Goal: Information Seeking & Learning: Learn about a topic

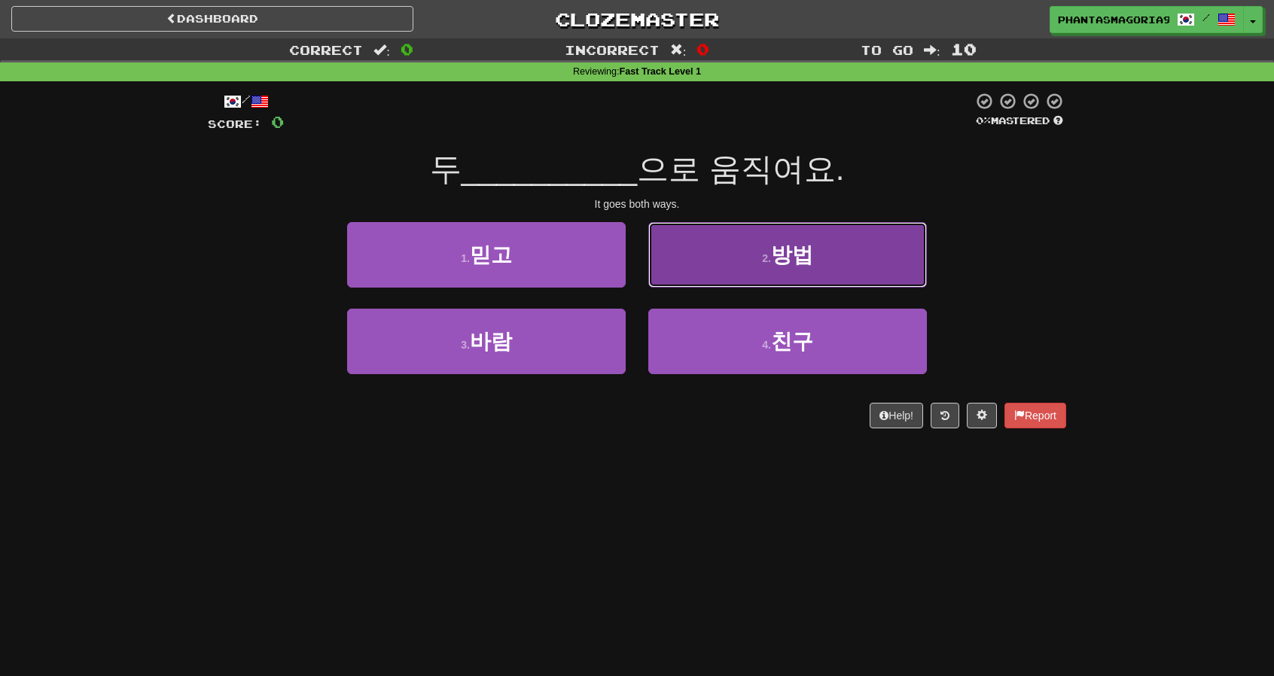
click at [685, 280] on button "2 . 방법" at bounding box center [787, 254] width 279 height 65
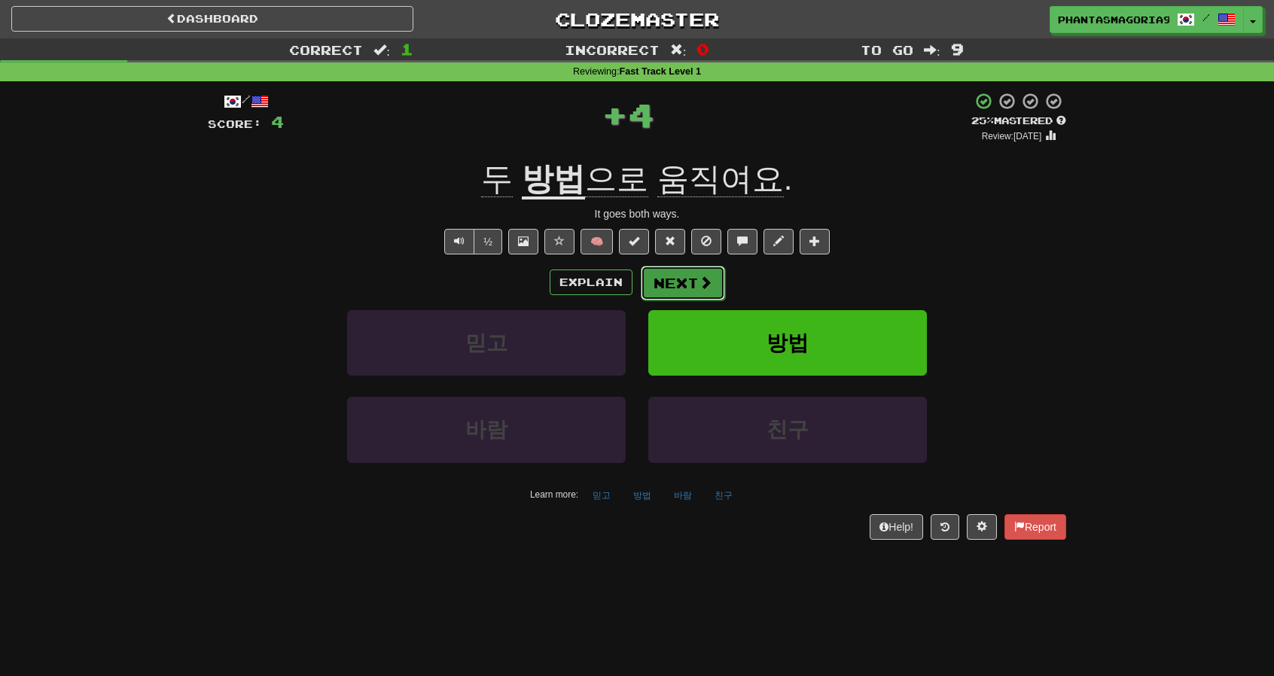
click at [677, 288] on button "Next" at bounding box center [683, 283] width 84 height 35
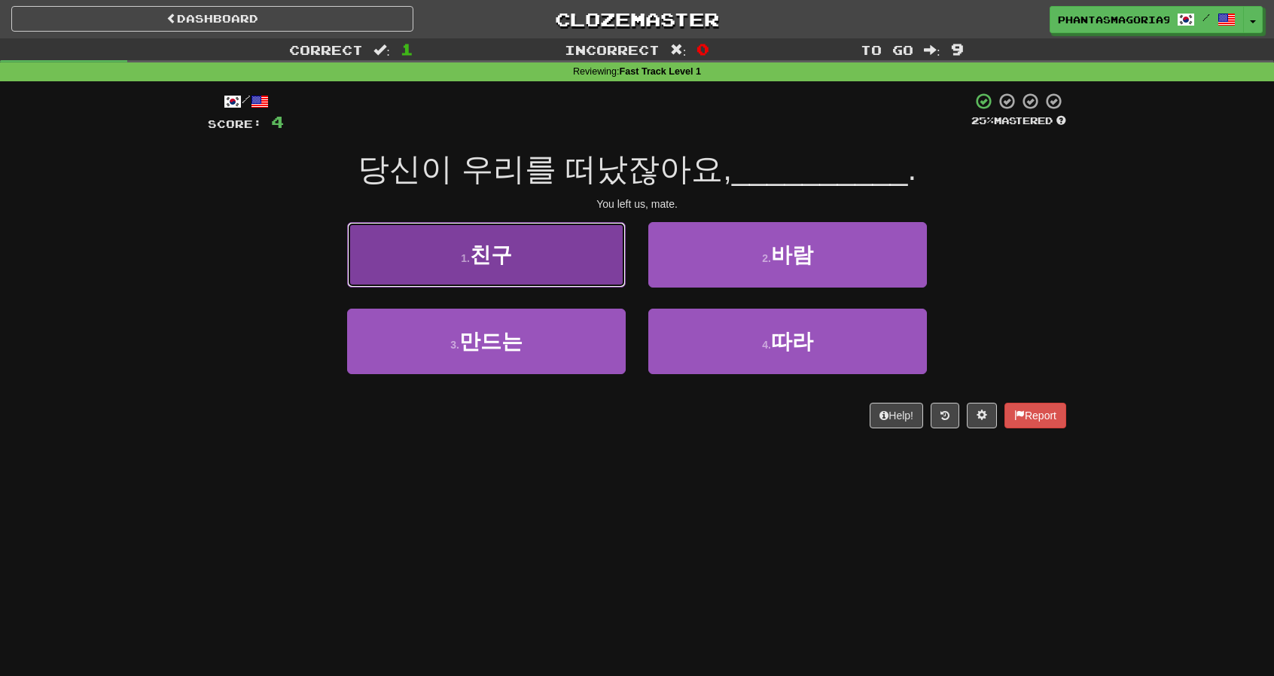
click at [601, 255] on button "1 . 친구" at bounding box center [486, 254] width 279 height 65
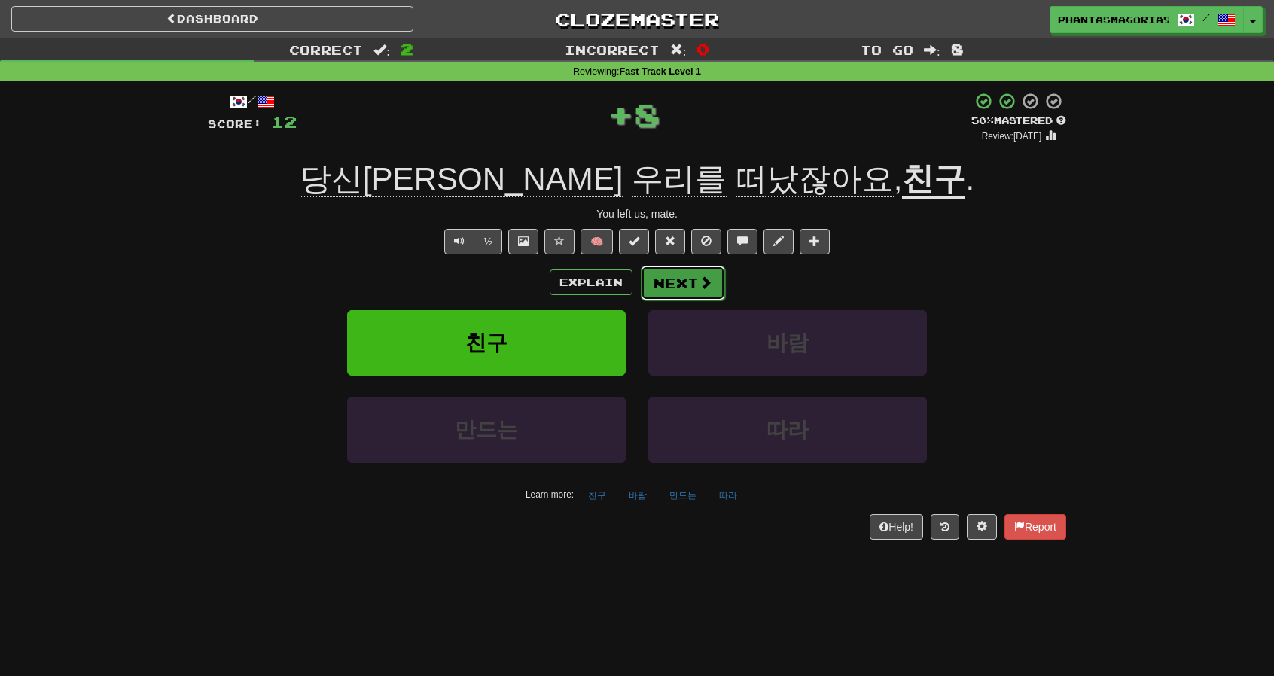
click at [696, 287] on button "Next" at bounding box center [683, 283] width 84 height 35
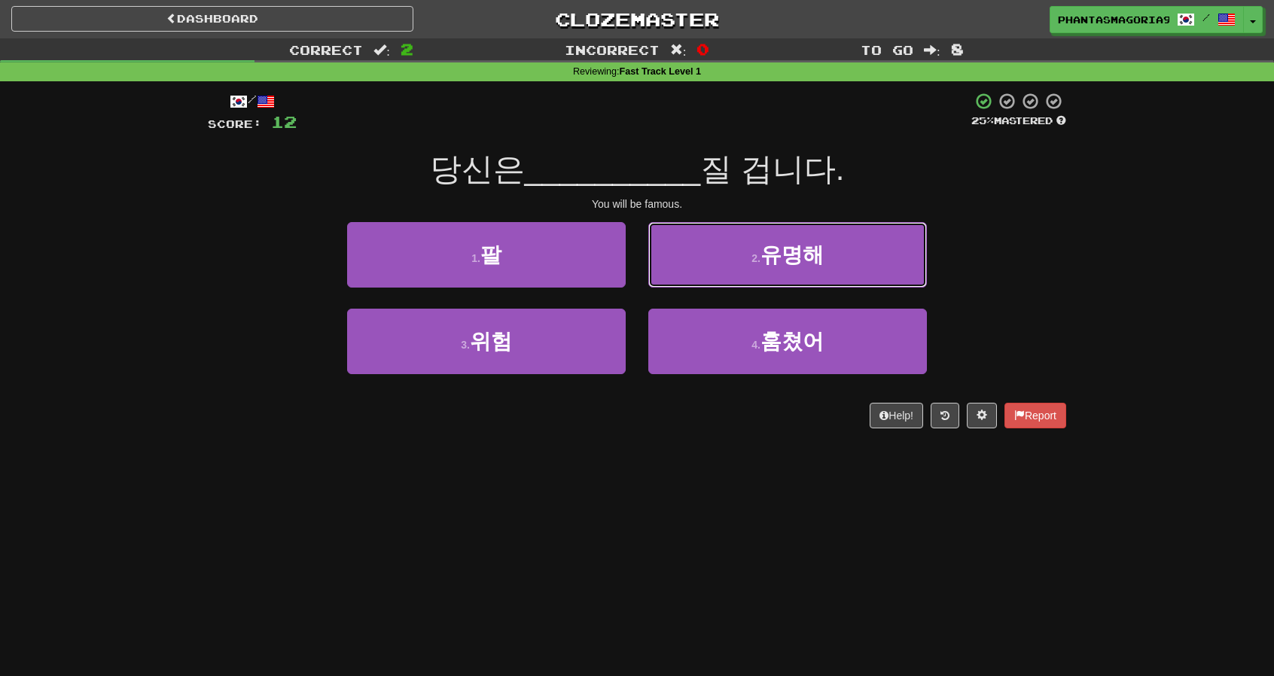
click at [740, 254] on button "2 . 유명해" at bounding box center [787, 254] width 279 height 65
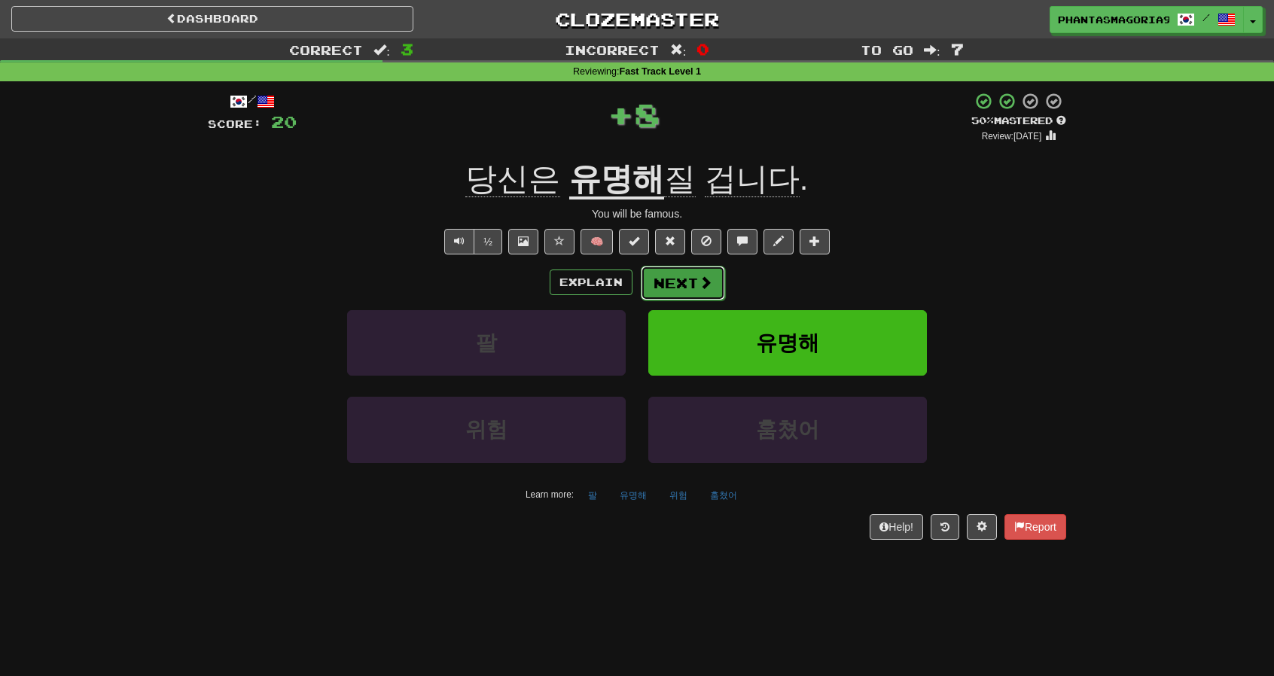
click at [688, 282] on button "Next" at bounding box center [683, 283] width 84 height 35
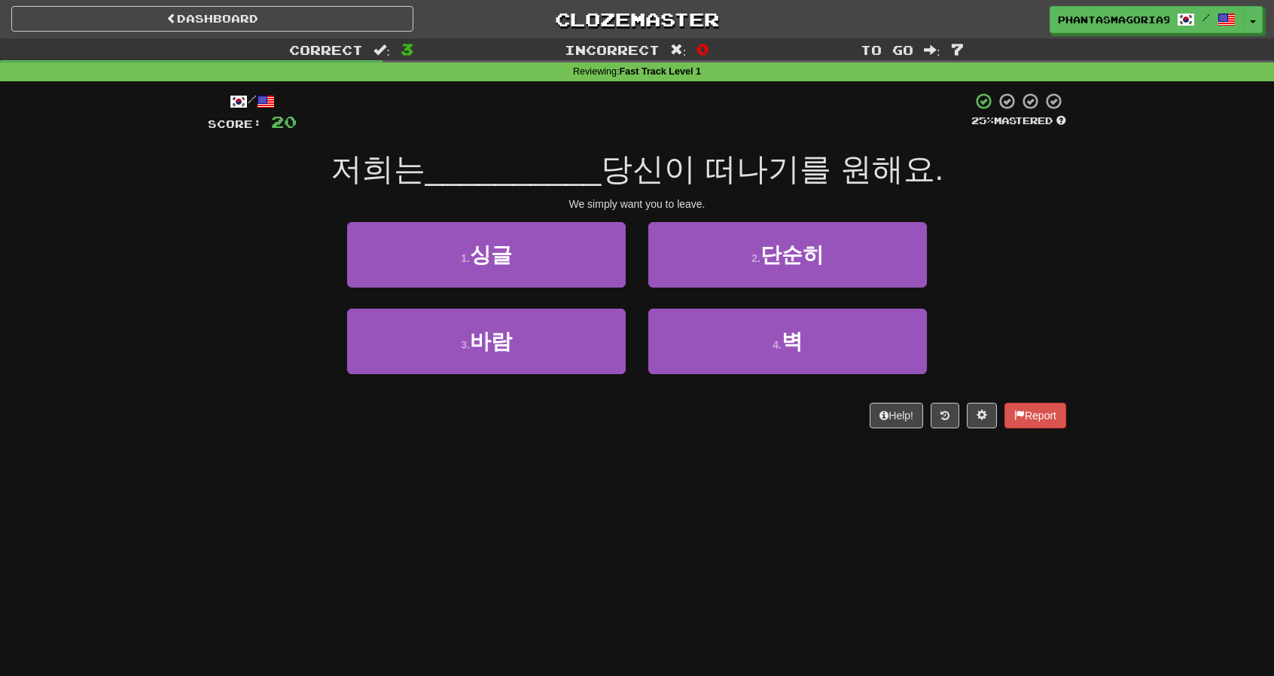
click at [647, 424] on div "Help! Report" at bounding box center [637, 416] width 858 height 26
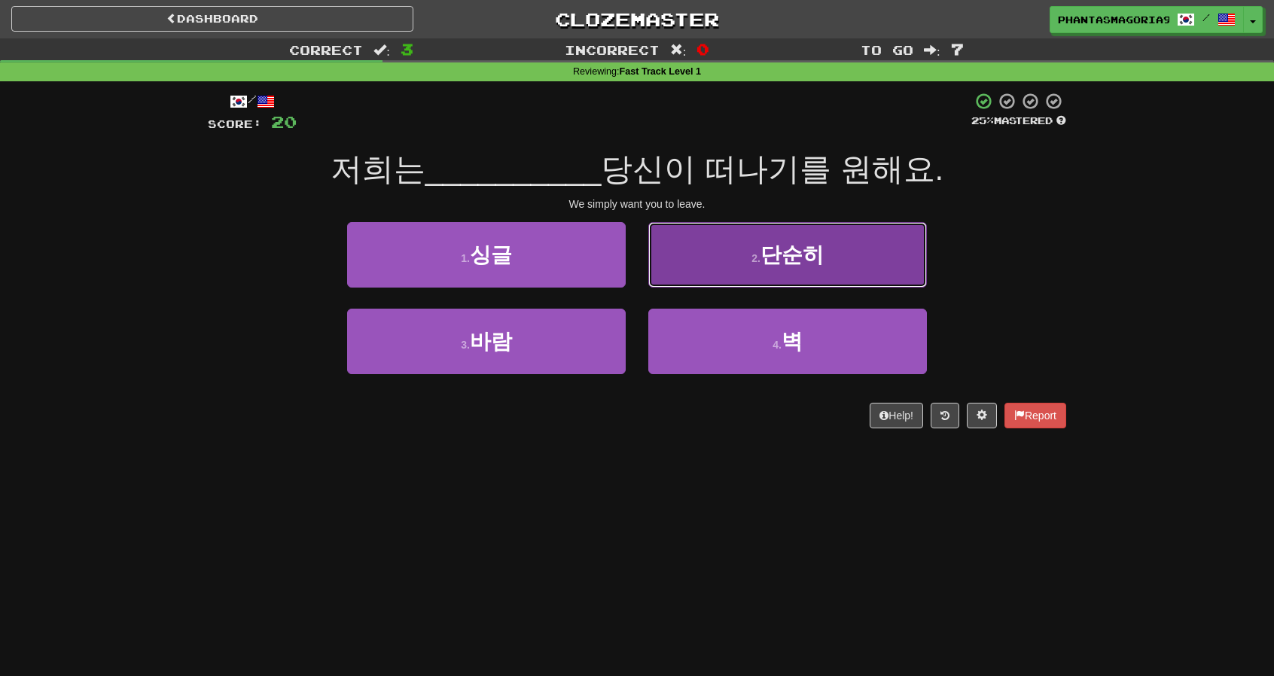
click at [842, 255] on button "2 . 단순히" at bounding box center [787, 254] width 279 height 65
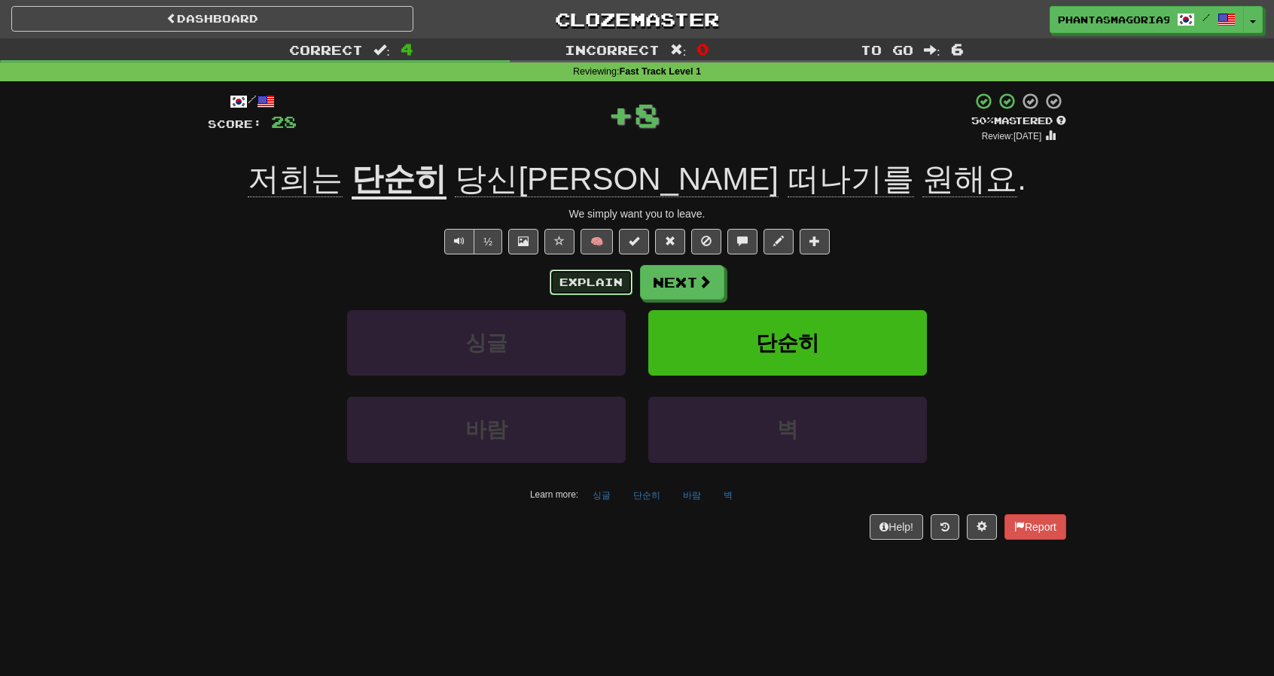
click at [583, 291] on button "Explain" at bounding box center [591, 282] width 83 height 26
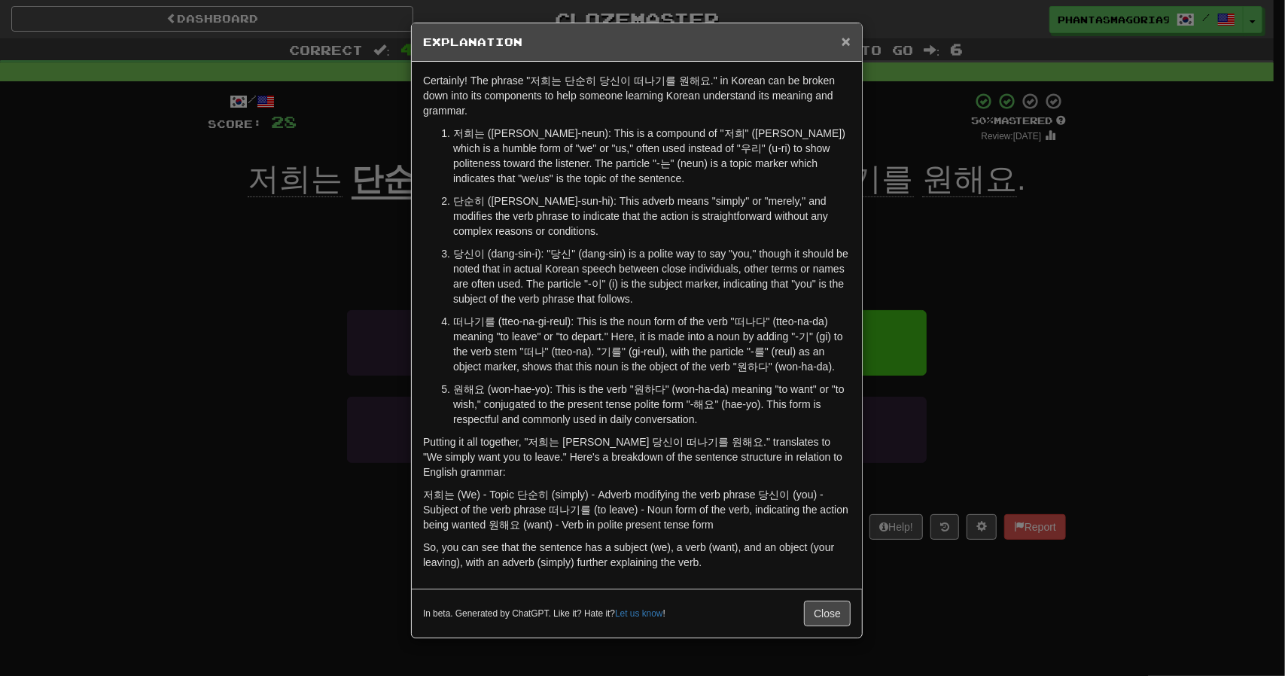
drag, startPoint x: 845, startPoint y: 38, endPoint x: 845, endPoint y: 47, distance: 8.3
click at [845, 40] on span "×" at bounding box center [846, 40] width 9 height 17
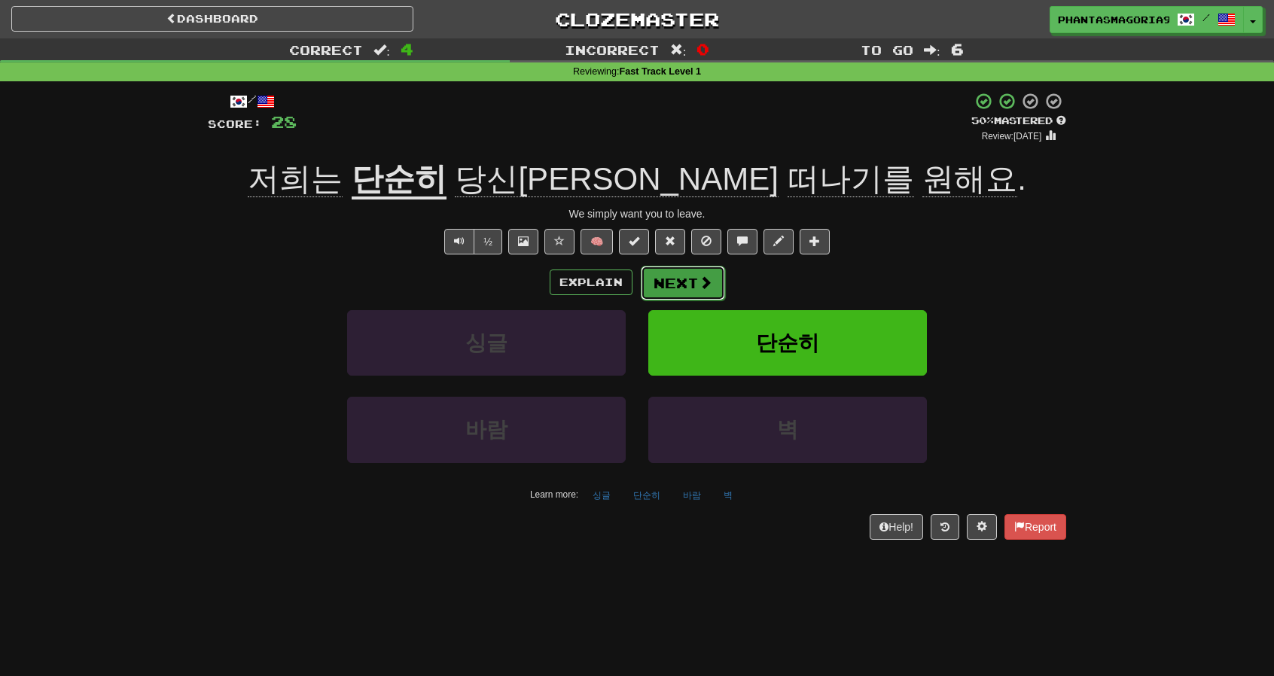
click at [699, 272] on button "Next" at bounding box center [683, 283] width 84 height 35
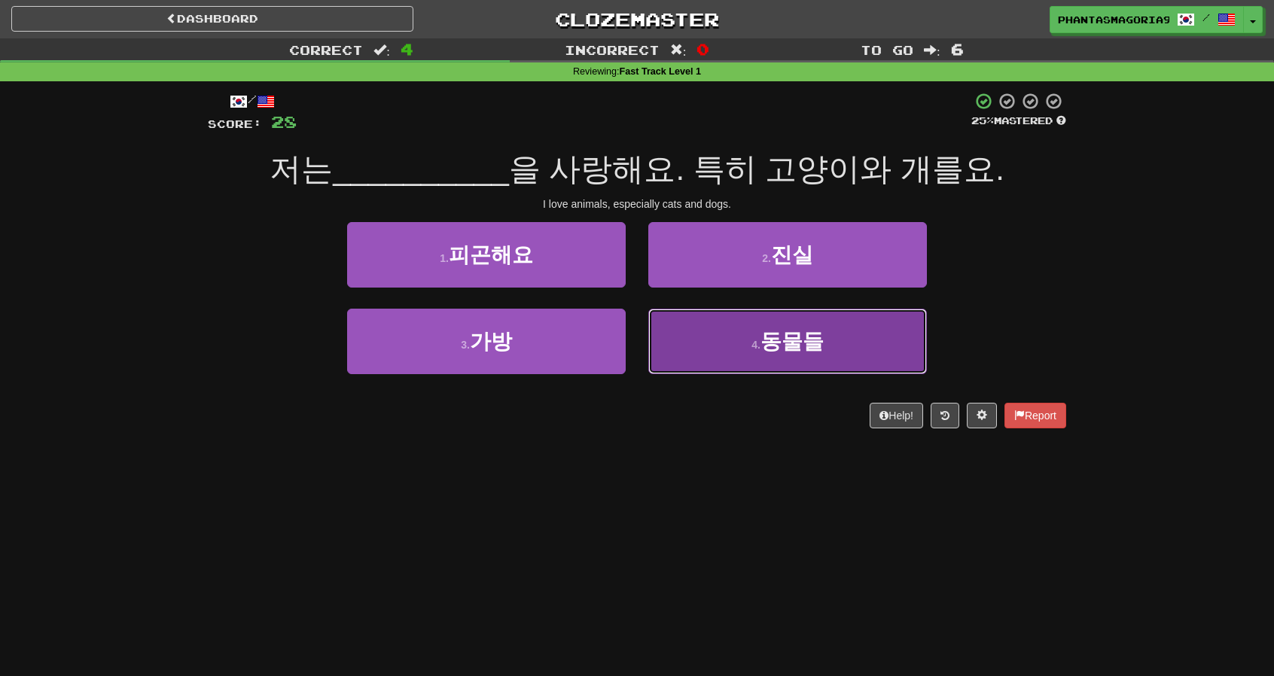
click at [758, 347] on small "4 ." at bounding box center [755, 345] width 9 height 12
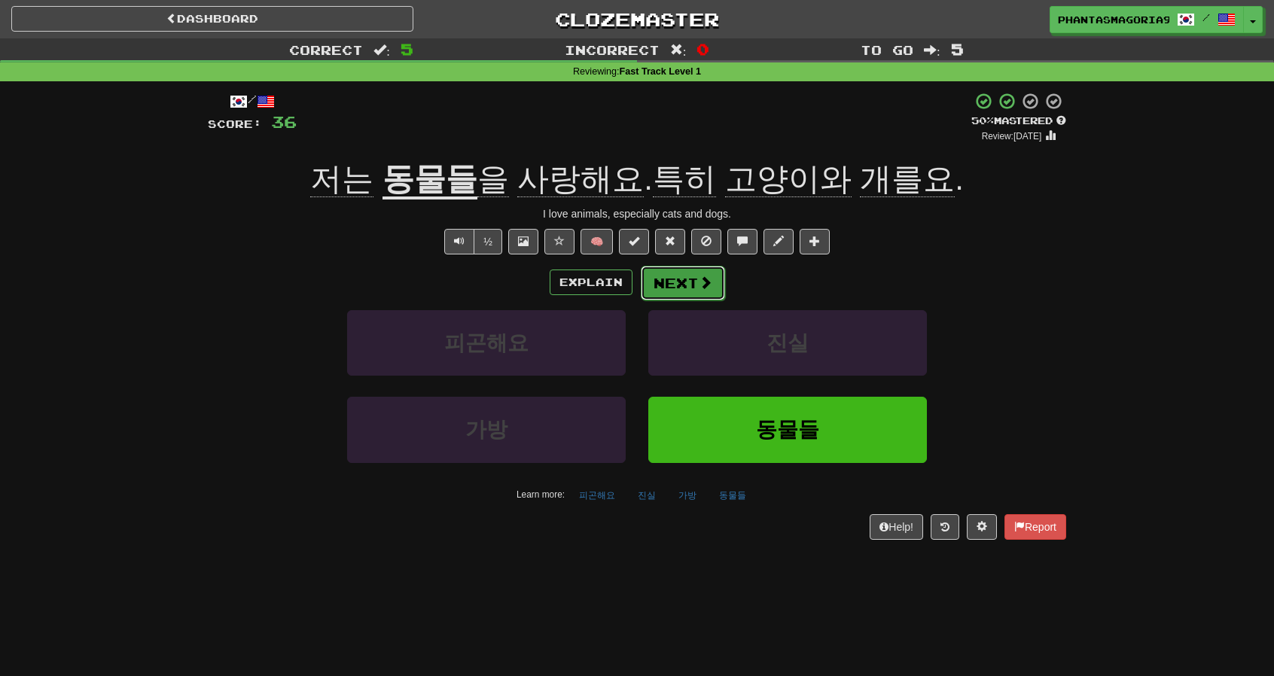
click at [673, 285] on button "Next" at bounding box center [683, 283] width 84 height 35
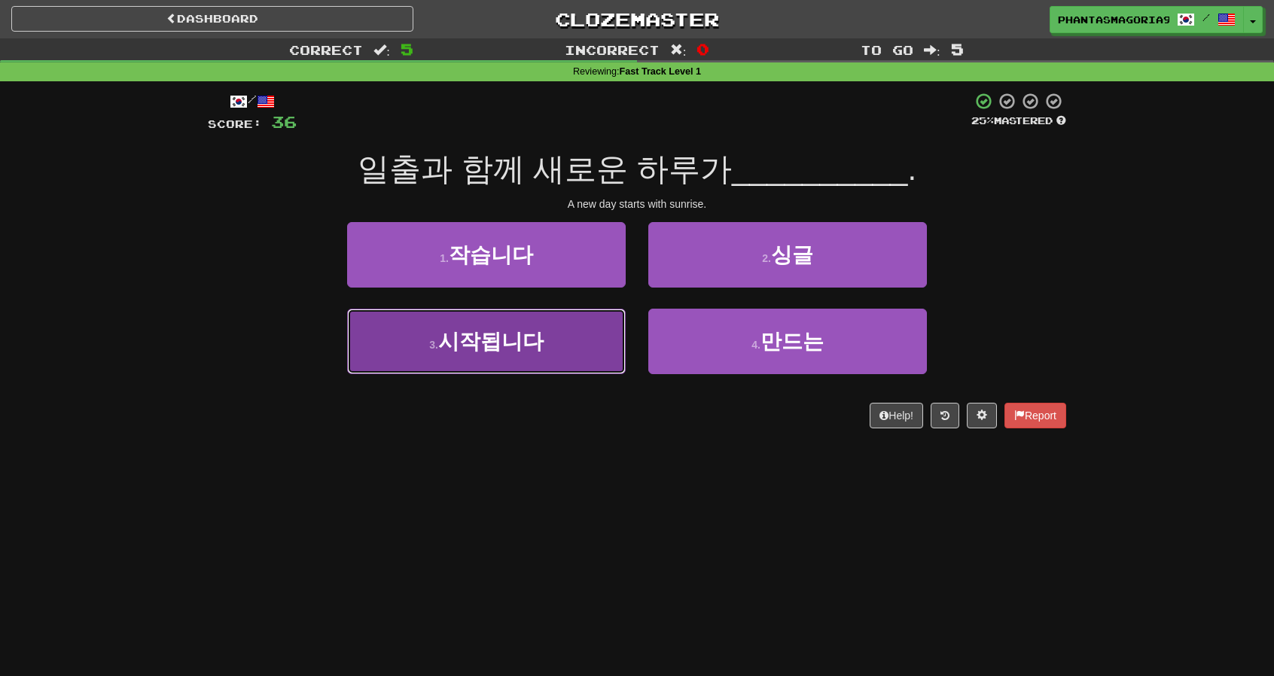
click at [574, 329] on button "3 . 시작됩니다" at bounding box center [486, 341] width 279 height 65
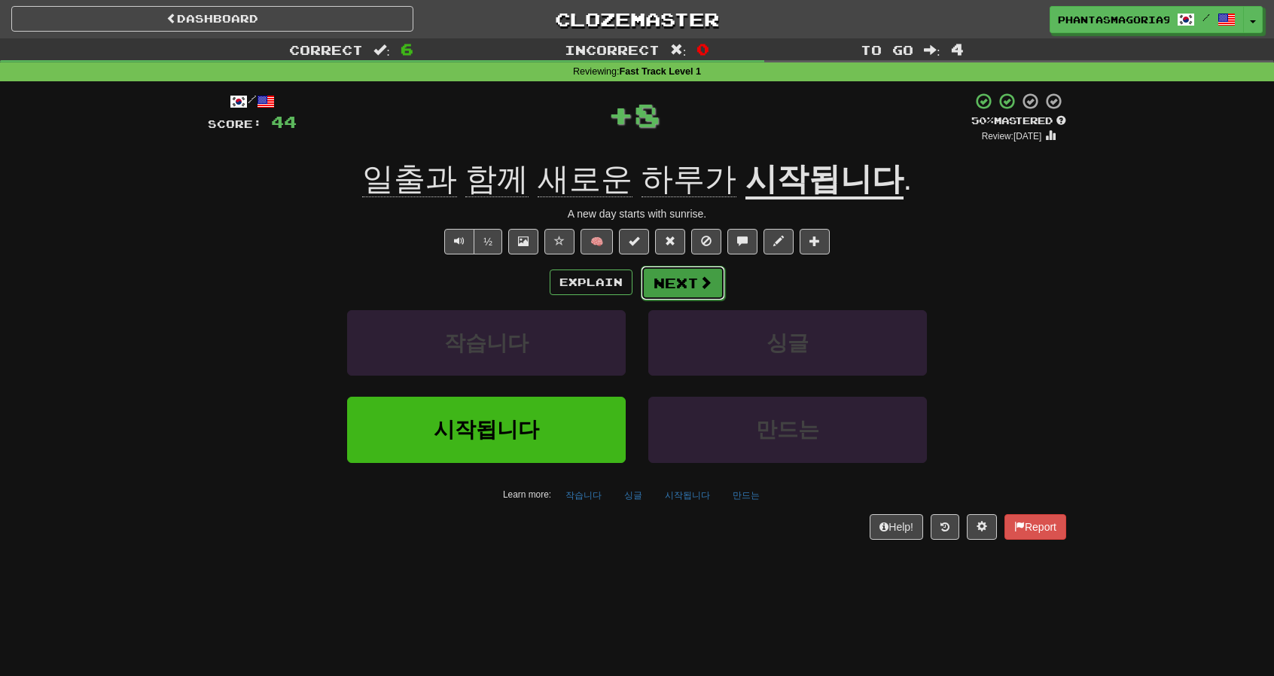
click at [674, 278] on button "Next" at bounding box center [683, 283] width 84 height 35
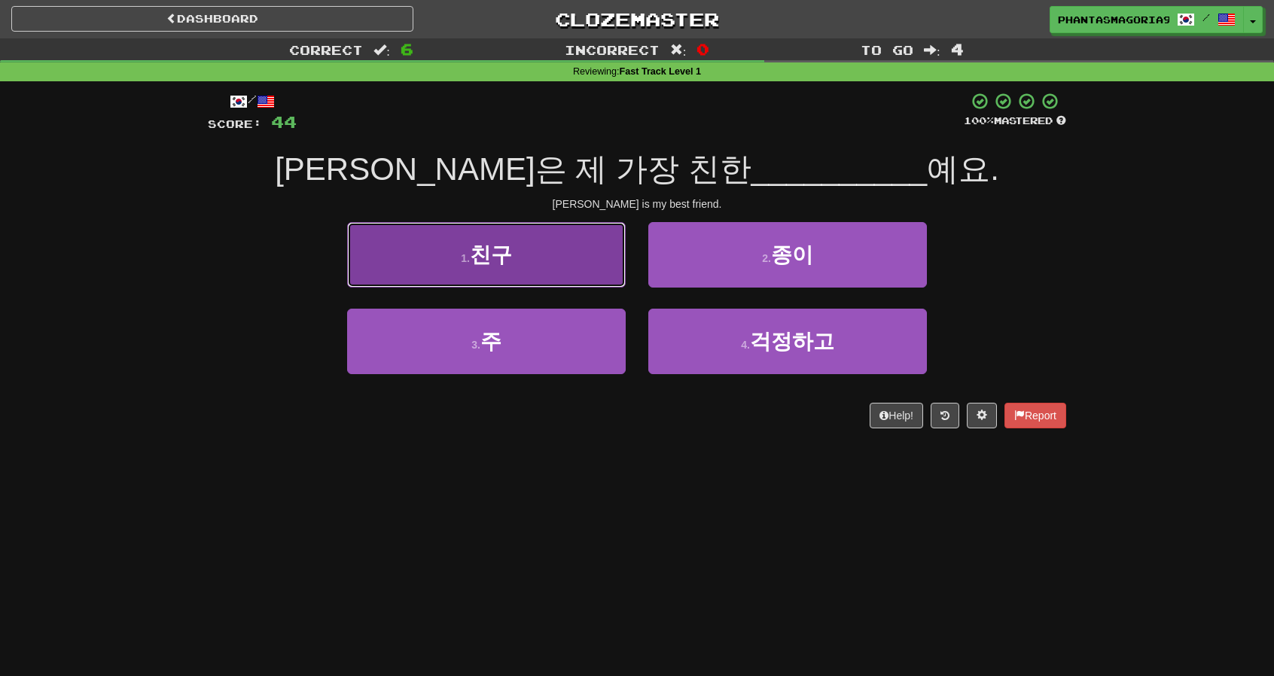
click at [599, 282] on button "1 . 친구" at bounding box center [486, 254] width 279 height 65
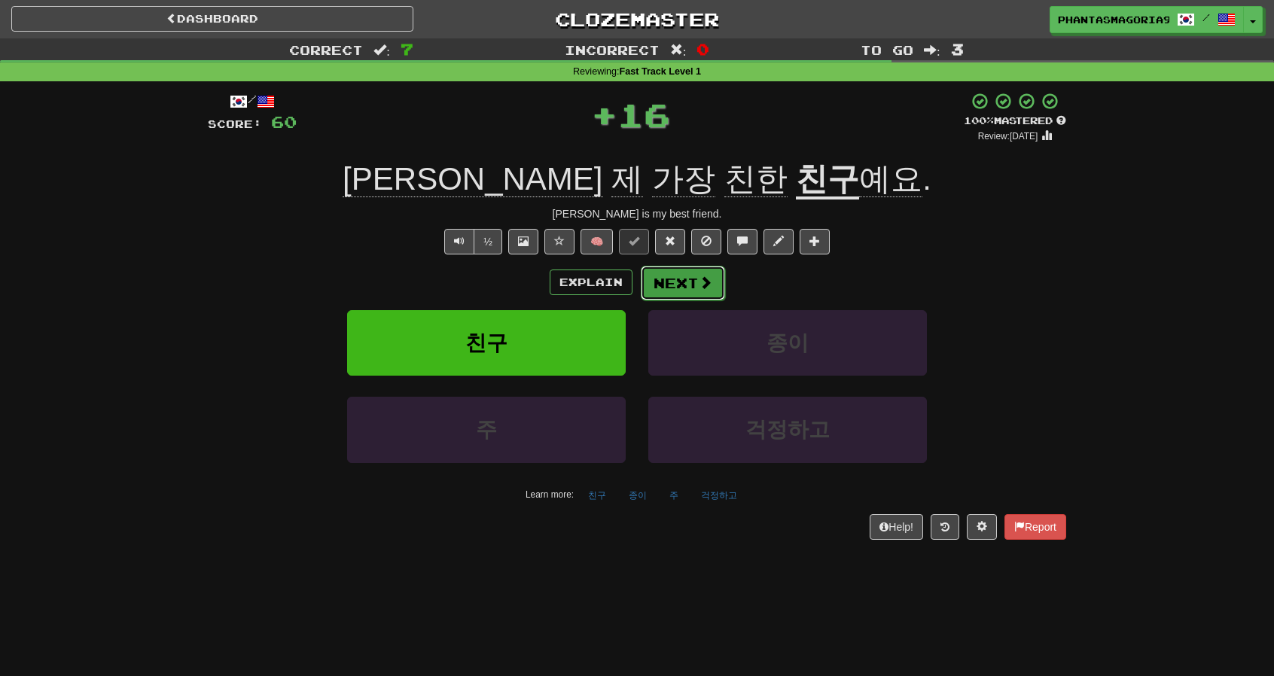
click at [685, 282] on button "Next" at bounding box center [683, 283] width 84 height 35
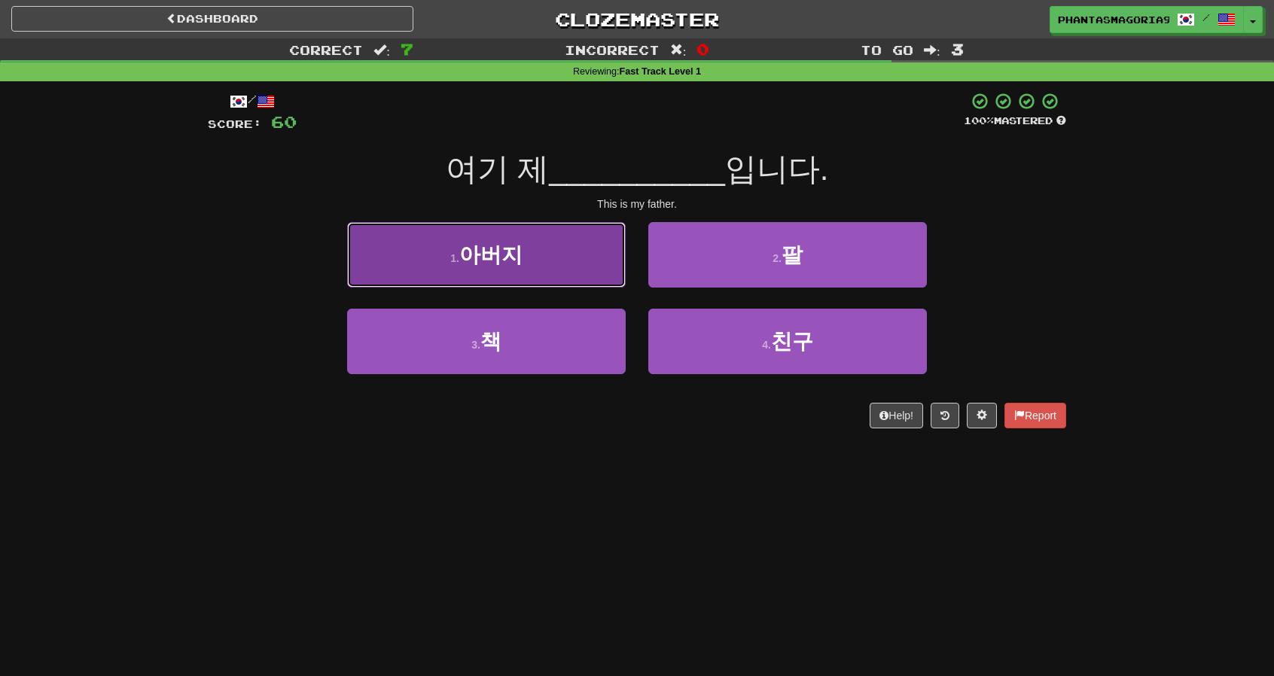
click at [587, 279] on button "1 . 아버지" at bounding box center [486, 254] width 279 height 65
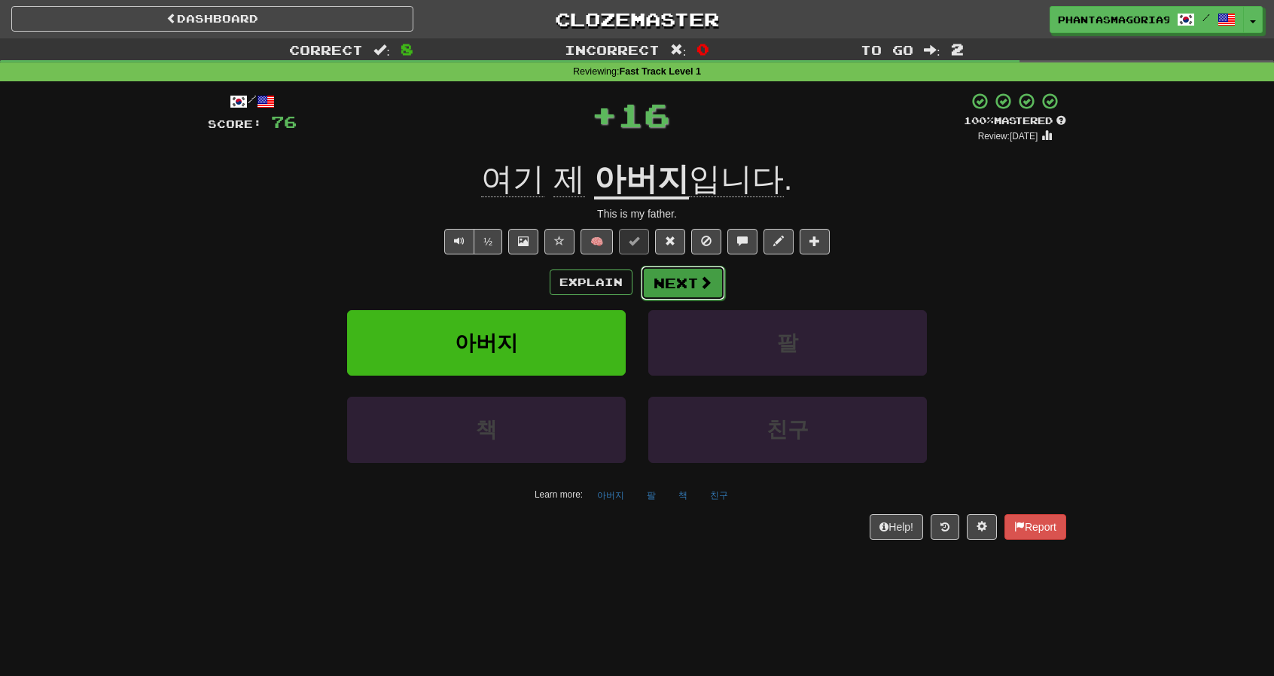
click at [671, 282] on button "Next" at bounding box center [683, 283] width 84 height 35
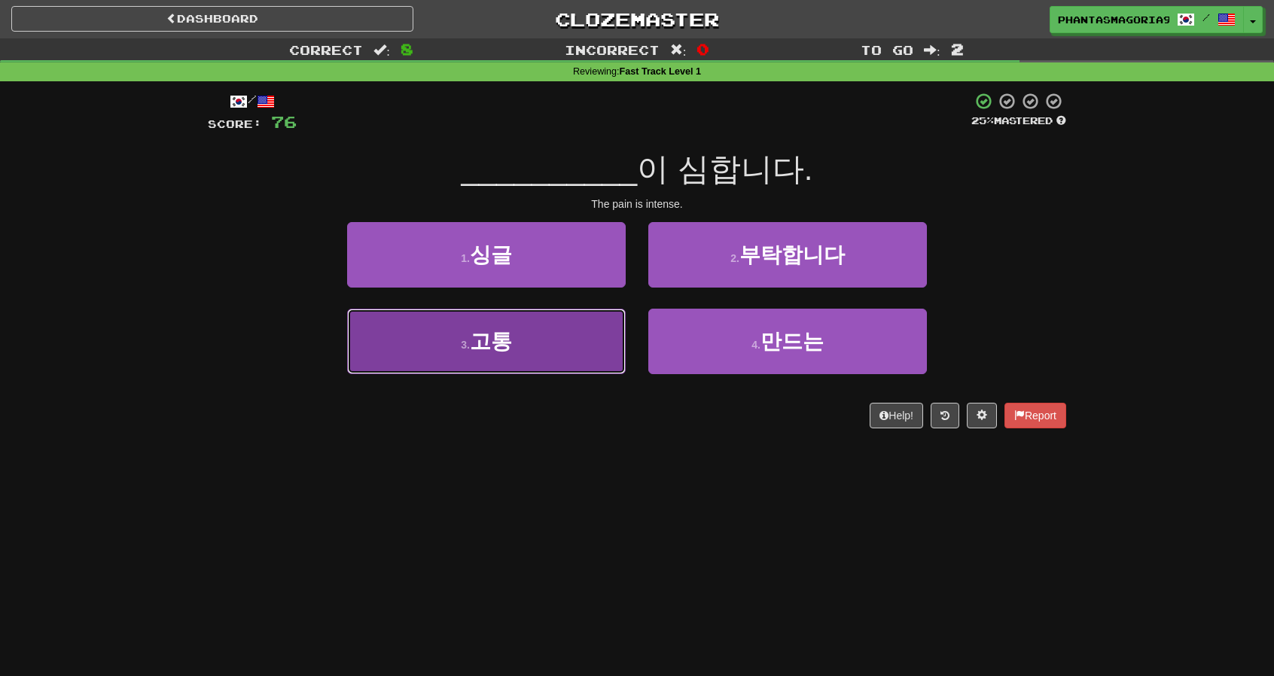
click at [580, 336] on button "3 . 고통" at bounding box center [486, 341] width 279 height 65
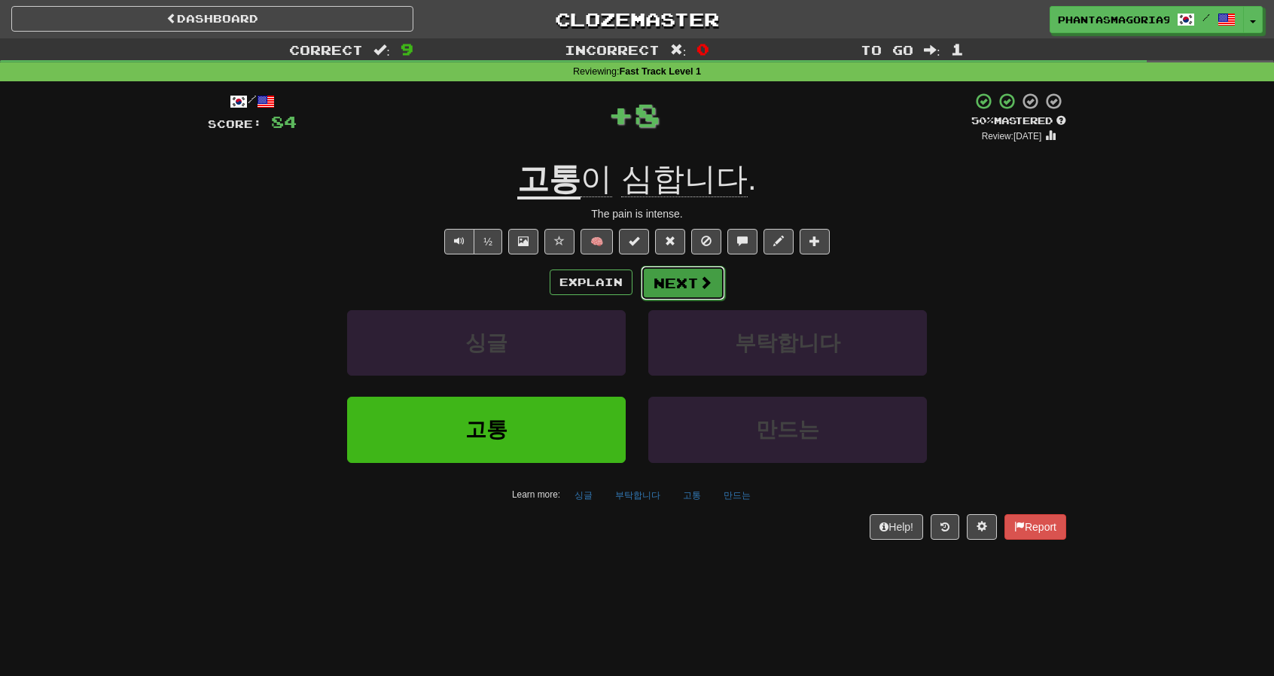
click at [705, 280] on span at bounding box center [706, 283] width 14 height 14
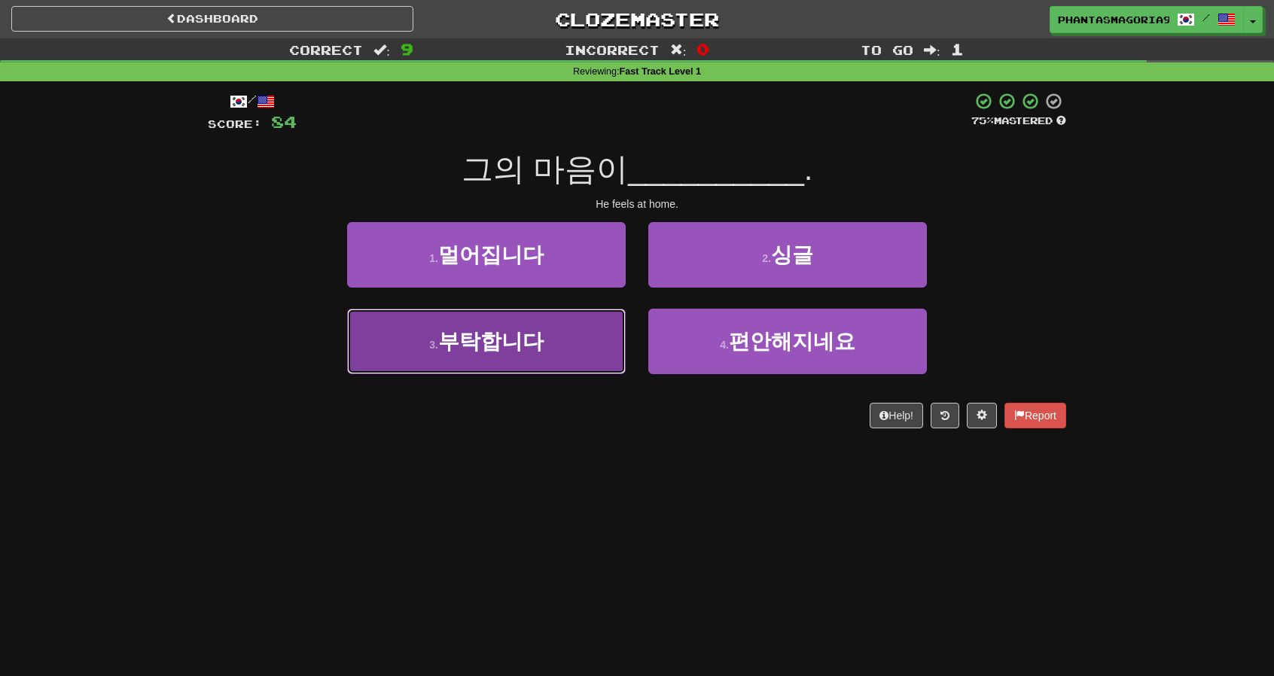
click at [537, 336] on span "부탁합니다" at bounding box center [490, 341] width 105 height 23
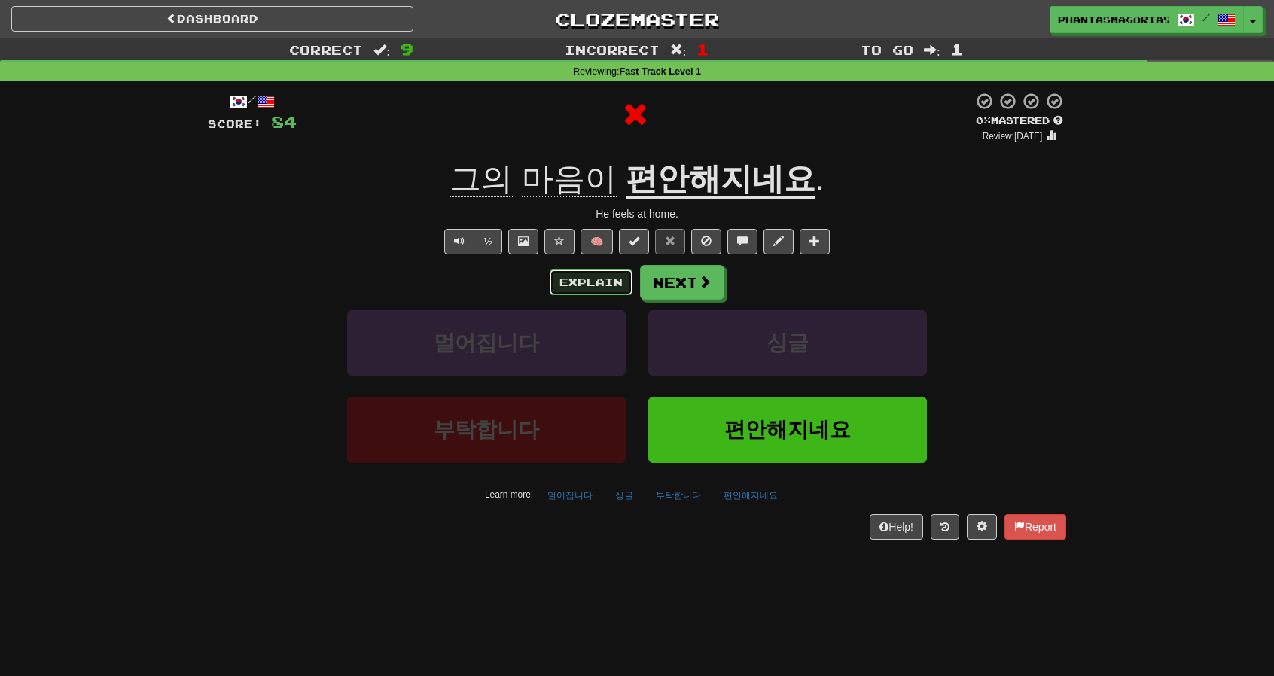
click at [595, 288] on button "Explain" at bounding box center [591, 282] width 83 height 26
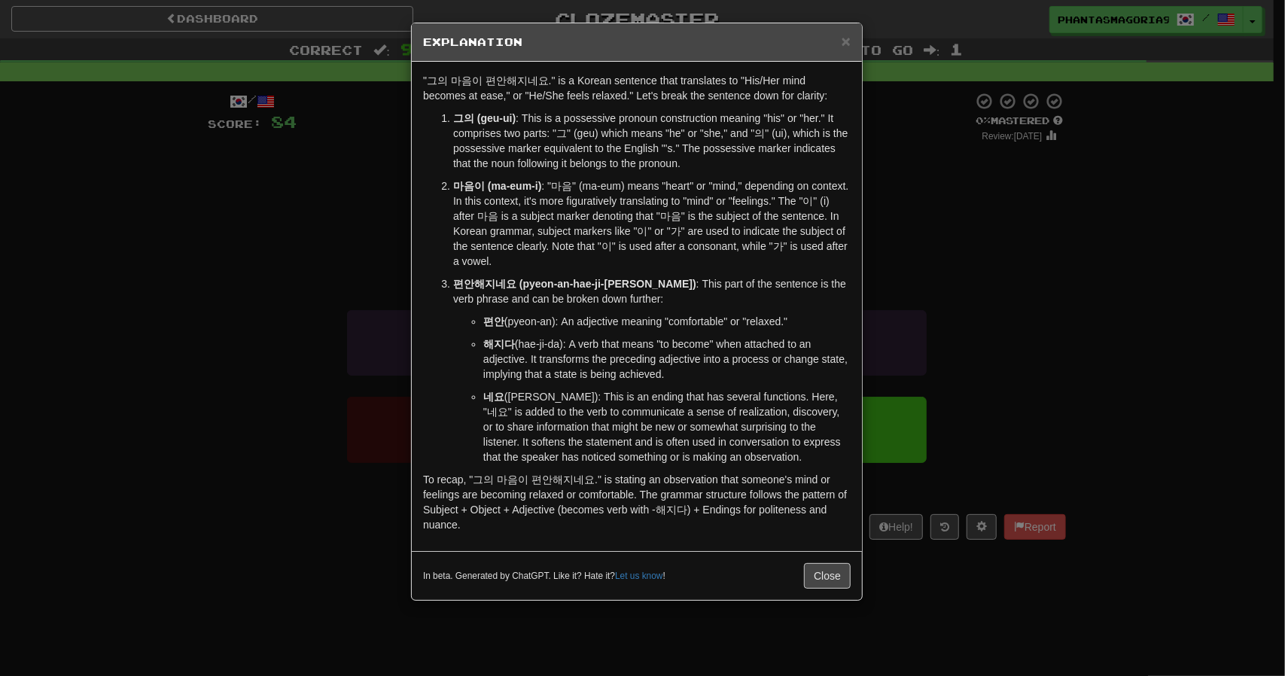
click at [851, 35] on div "× Explanation" at bounding box center [637, 42] width 450 height 38
click at [842, 44] on span "×" at bounding box center [846, 40] width 9 height 17
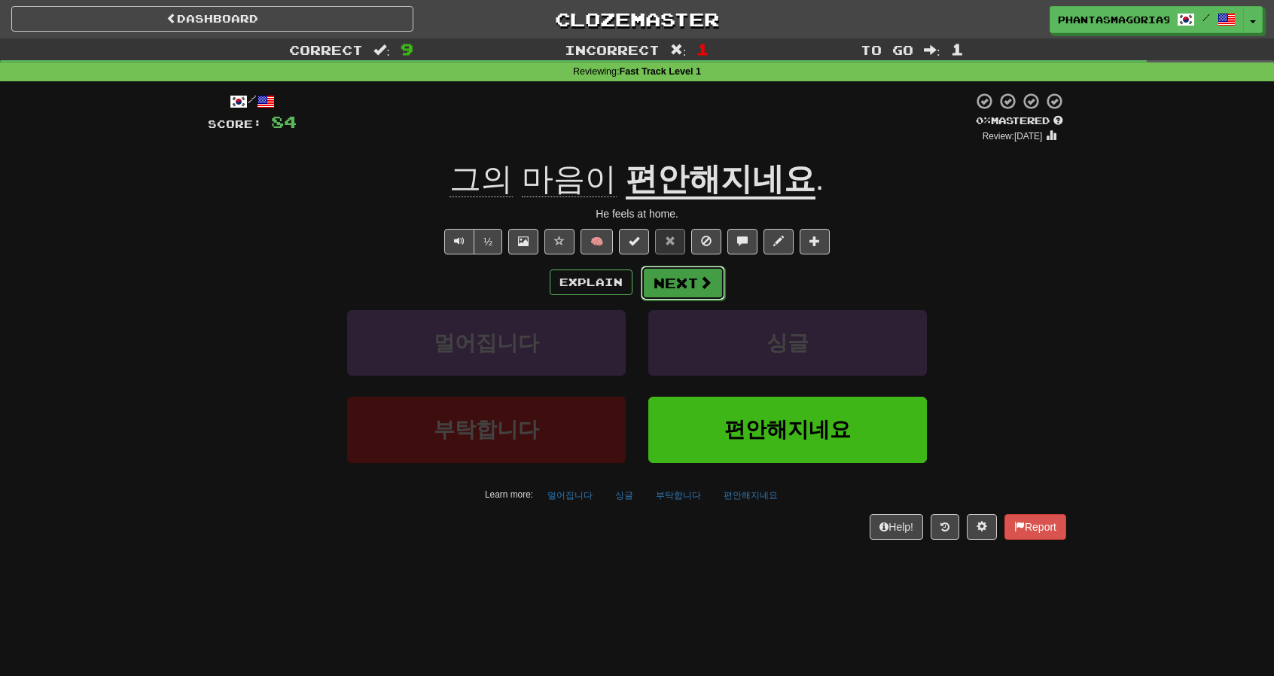
click at [682, 282] on button "Next" at bounding box center [683, 283] width 84 height 35
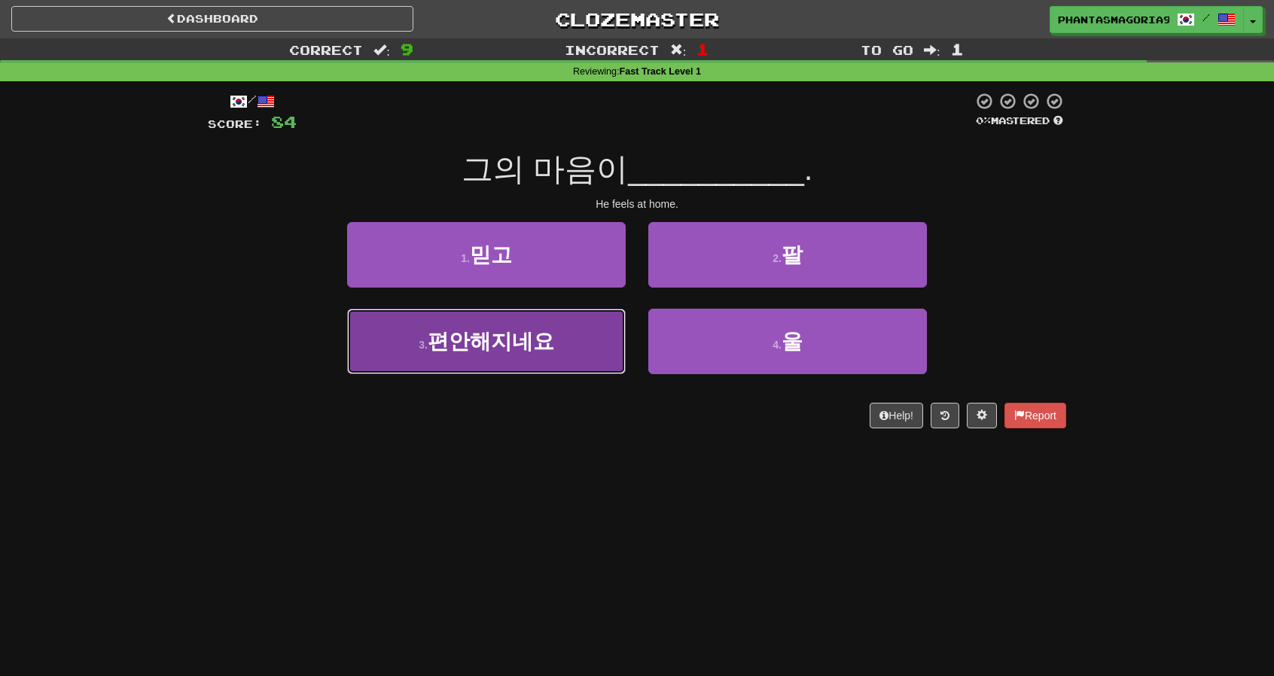
click at [601, 332] on button "3 . 편안해지네요" at bounding box center [486, 341] width 279 height 65
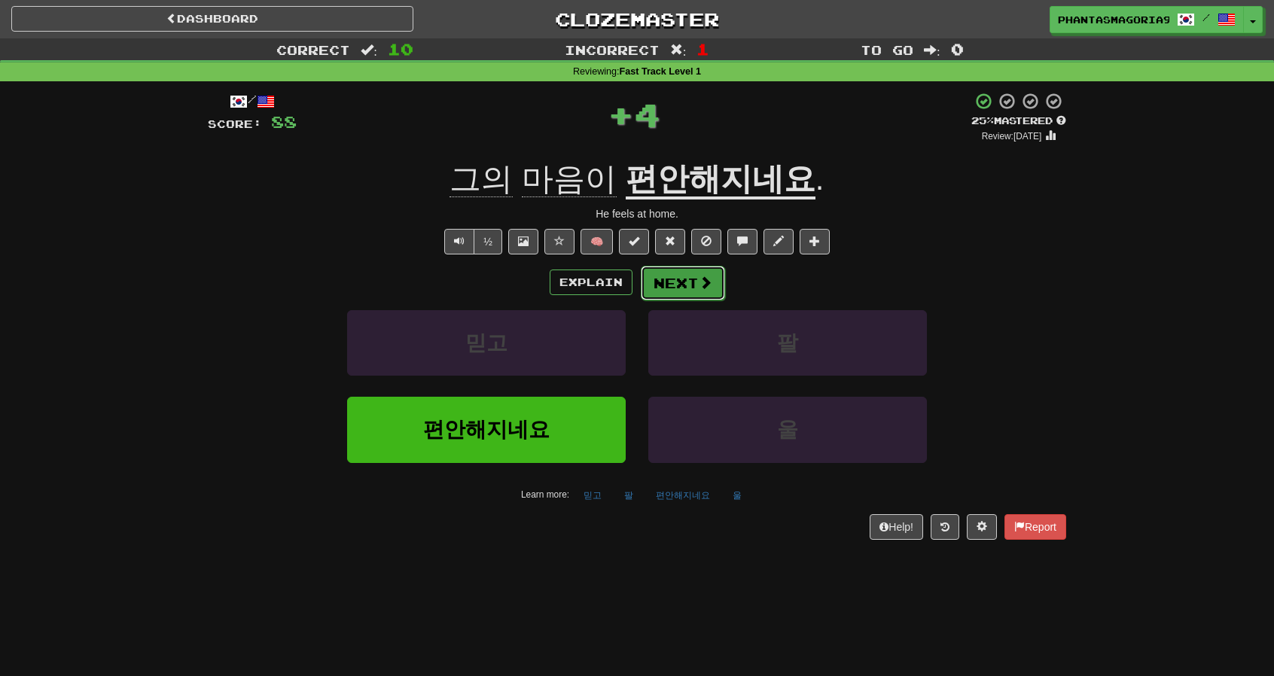
click at [664, 286] on button "Next" at bounding box center [683, 283] width 84 height 35
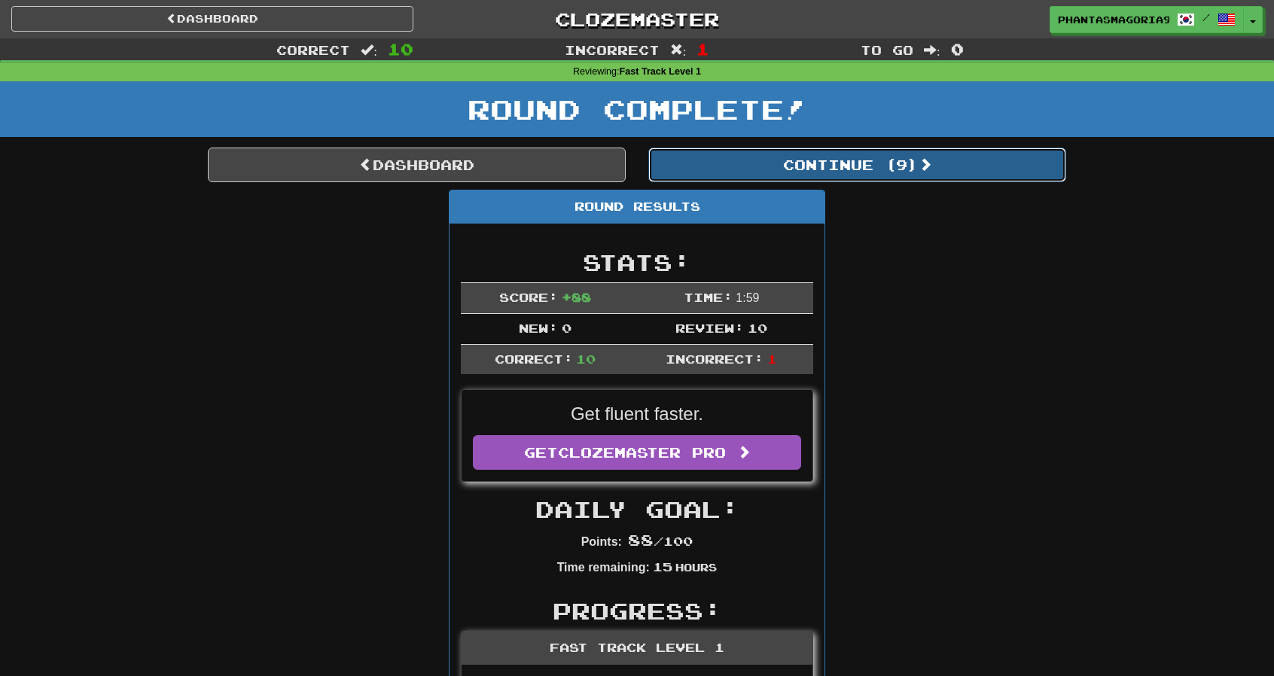
click at [857, 163] on button "Continue ( 9 )" at bounding box center [857, 165] width 418 height 35
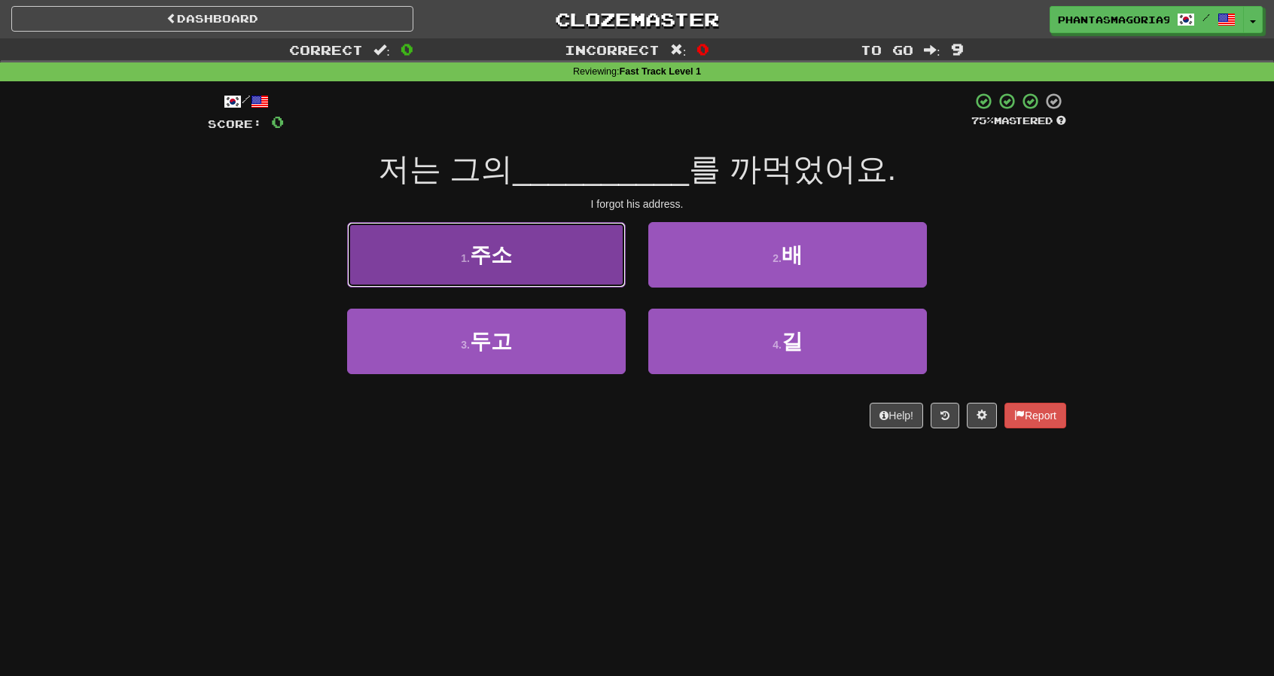
click at [515, 285] on button "1 . 주소" at bounding box center [486, 254] width 279 height 65
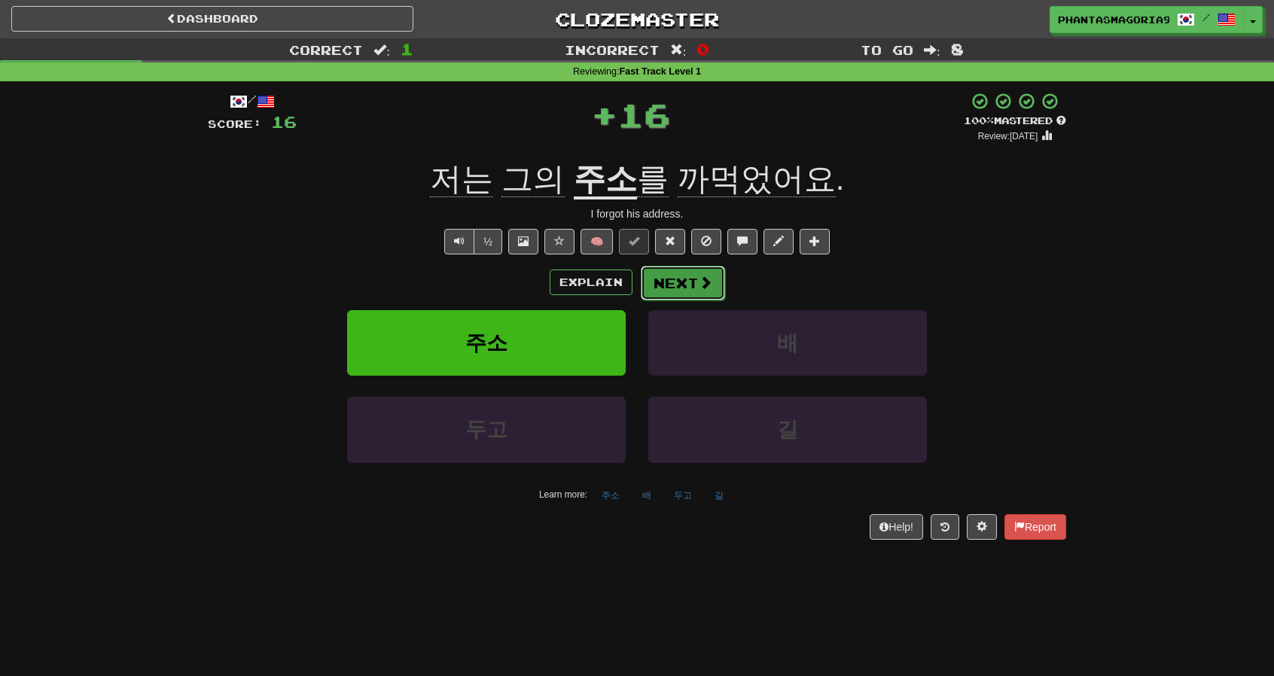
click at [681, 277] on button "Next" at bounding box center [683, 283] width 84 height 35
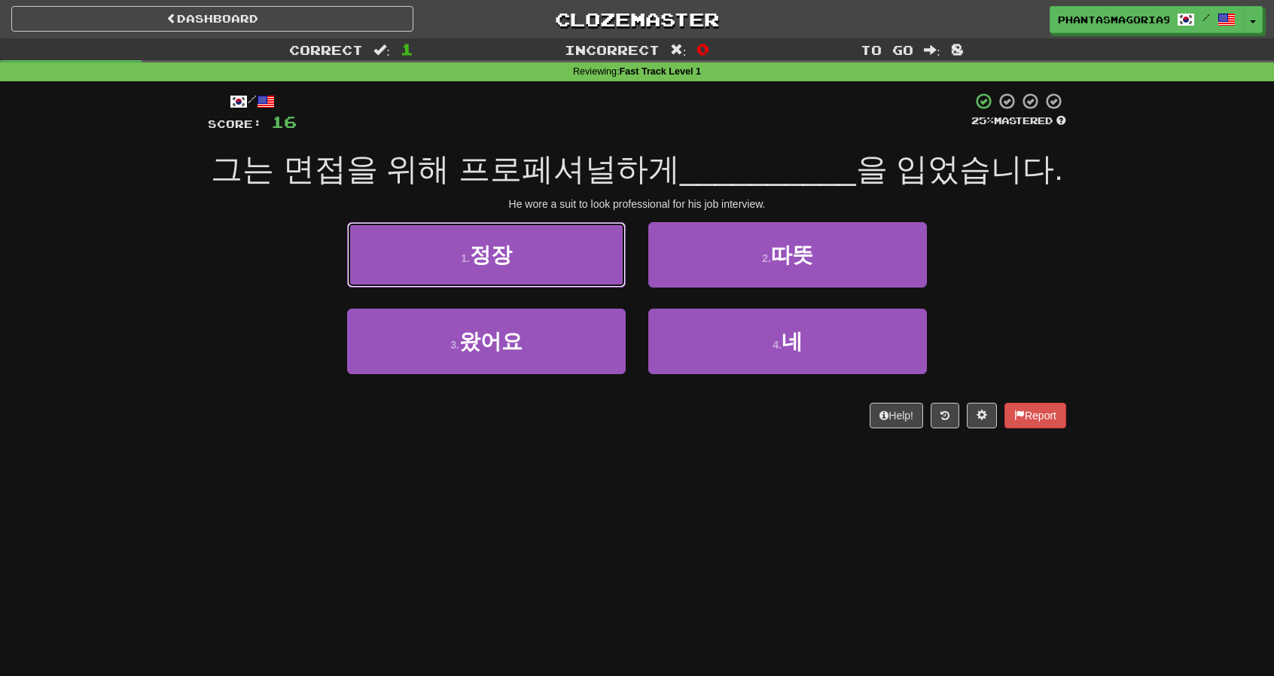
click at [620, 288] on button "1 . 정장" at bounding box center [486, 254] width 279 height 65
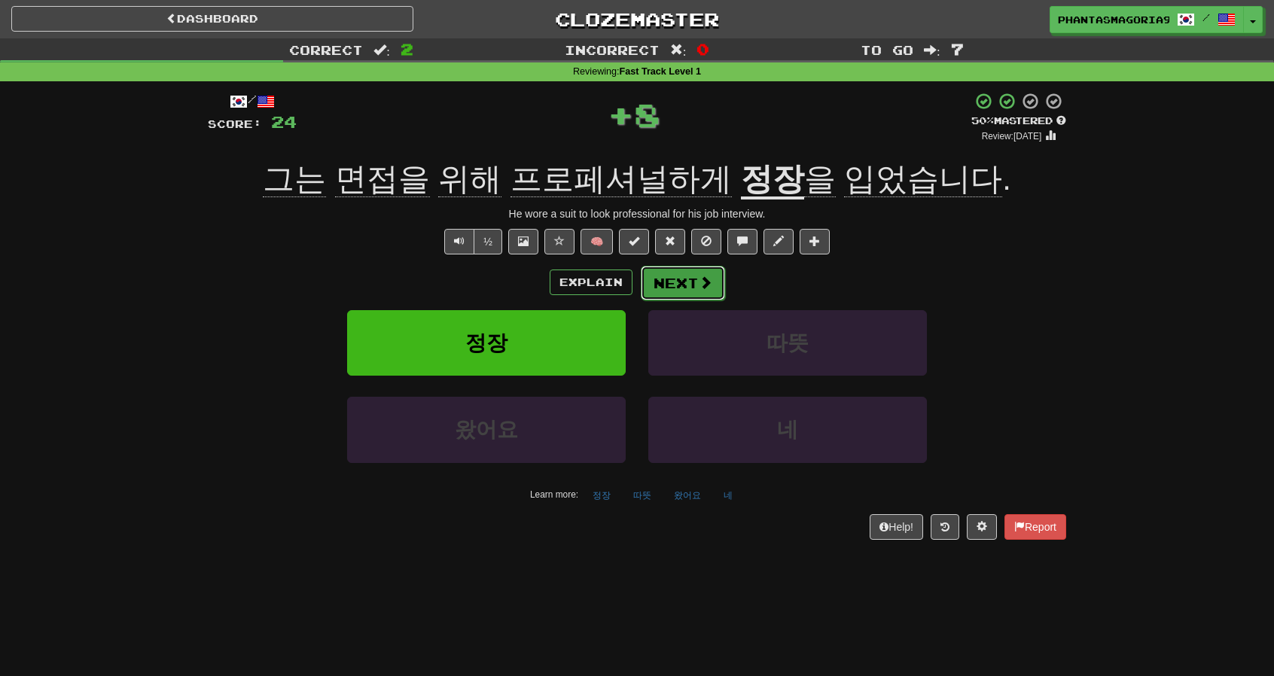
click at [683, 281] on button "Next" at bounding box center [683, 283] width 84 height 35
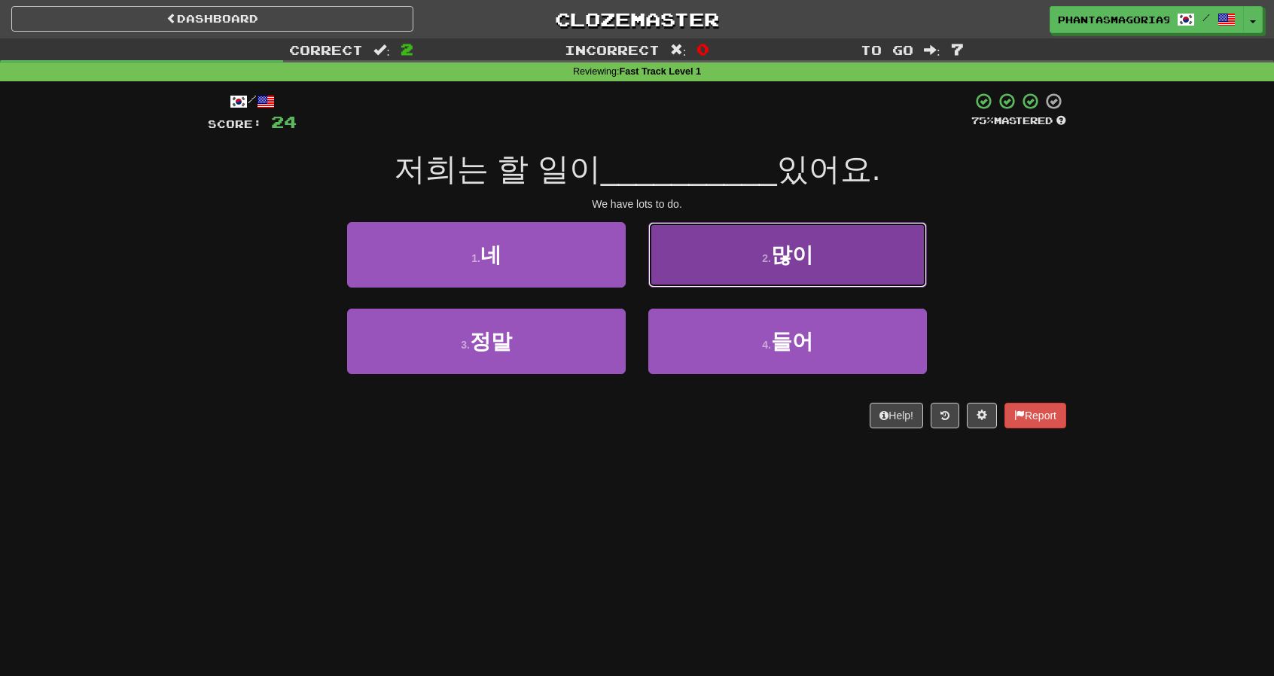
click at [673, 269] on button "2 . 많이" at bounding box center [787, 254] width 279 height 65
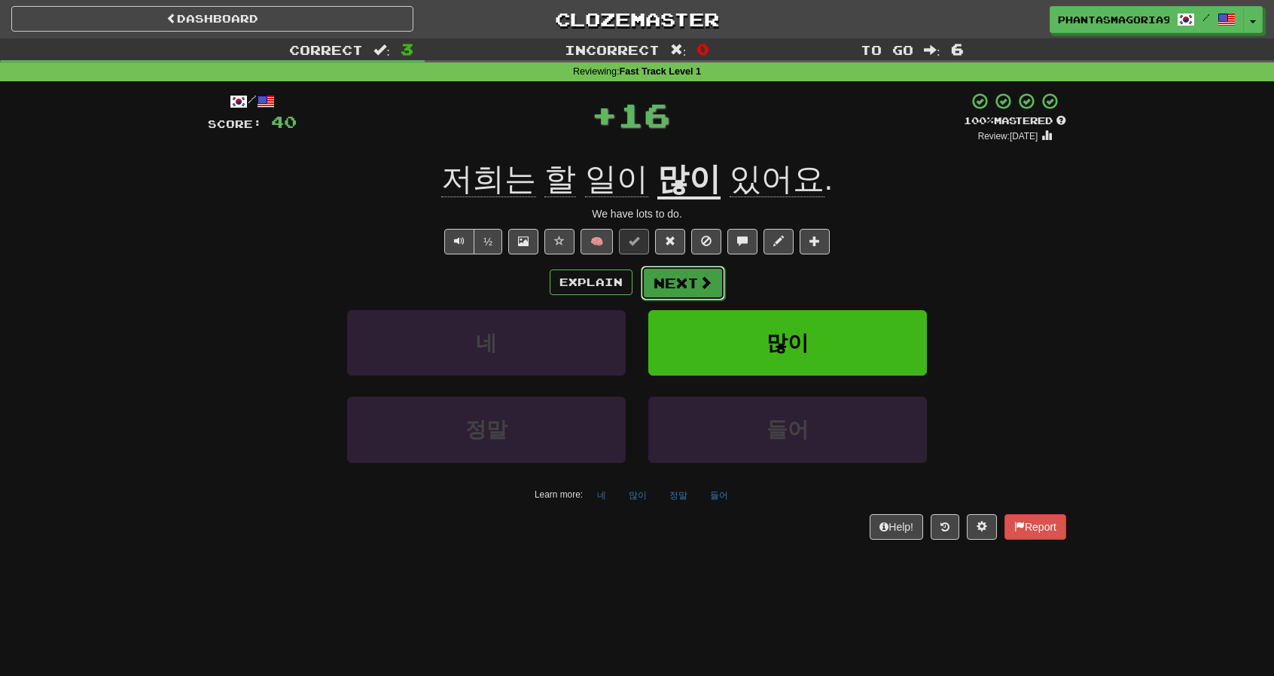
click at [664, 278] on button "Next" at bounding box center [683, 283] width 84 height 35
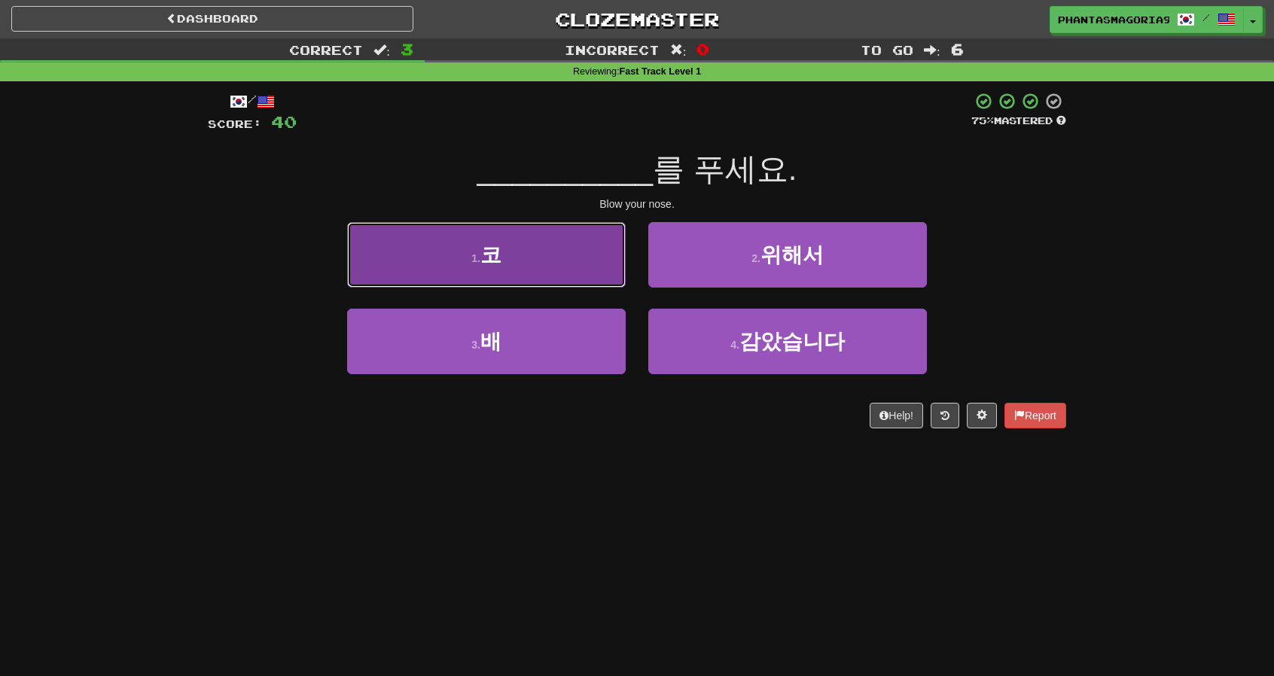
click at [595, 274] on button "1 . 코" at bounding box center [486, 254] width 279 height 65
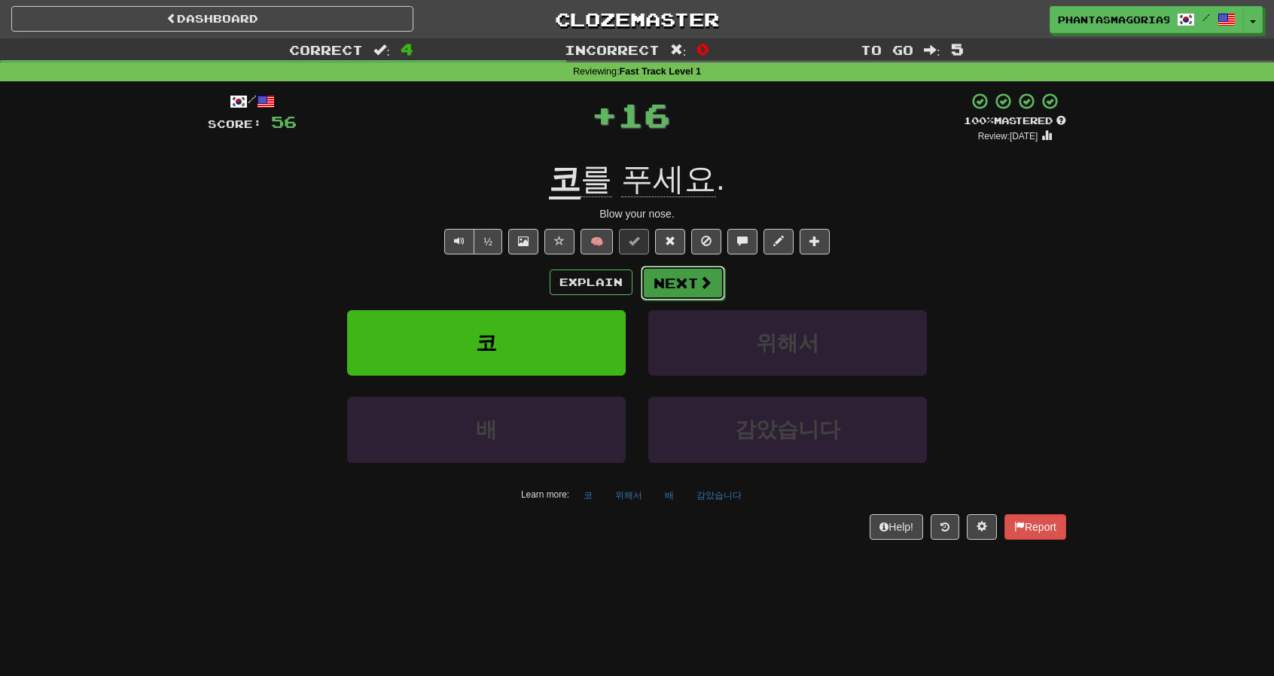
click at [661, 266] on button "Next" at bounding box center [683, 283] width 84 height 35
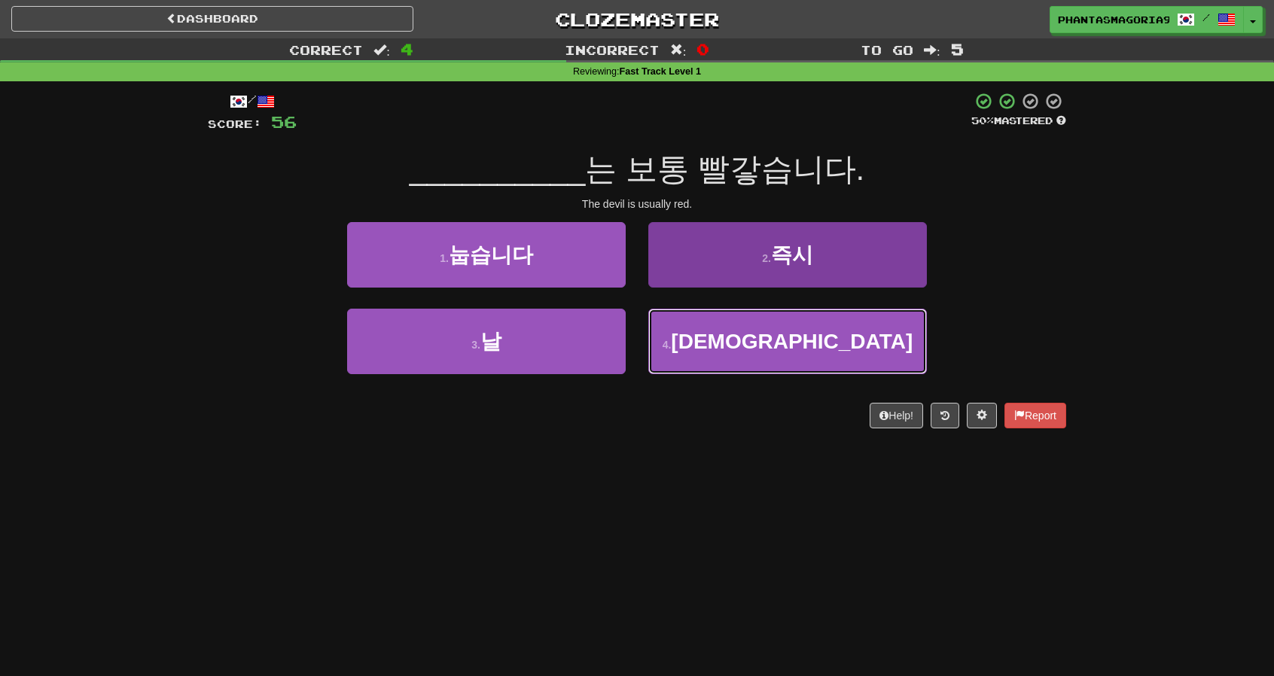
click at [703, 339] on button "4 . 악마" at bounding box center [787, 341] width 279 height 65
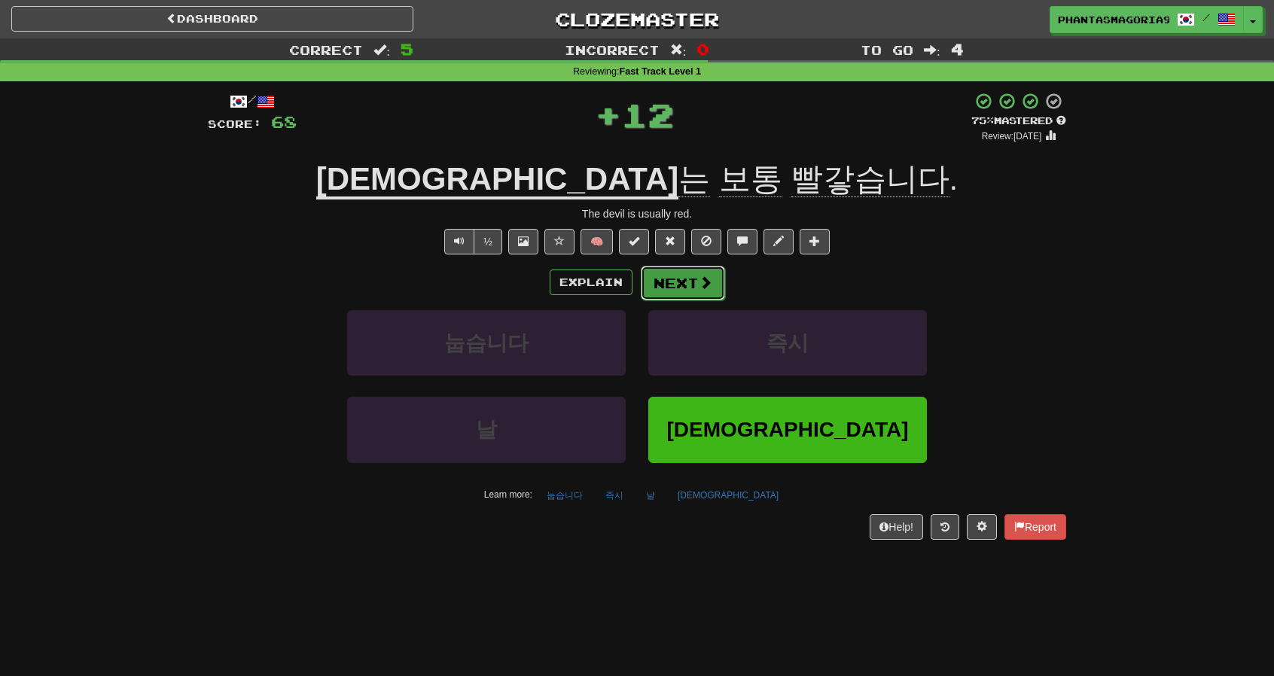
click at [679, 272] on button "Next" at bounding box center [683, 283] width 84 height 35
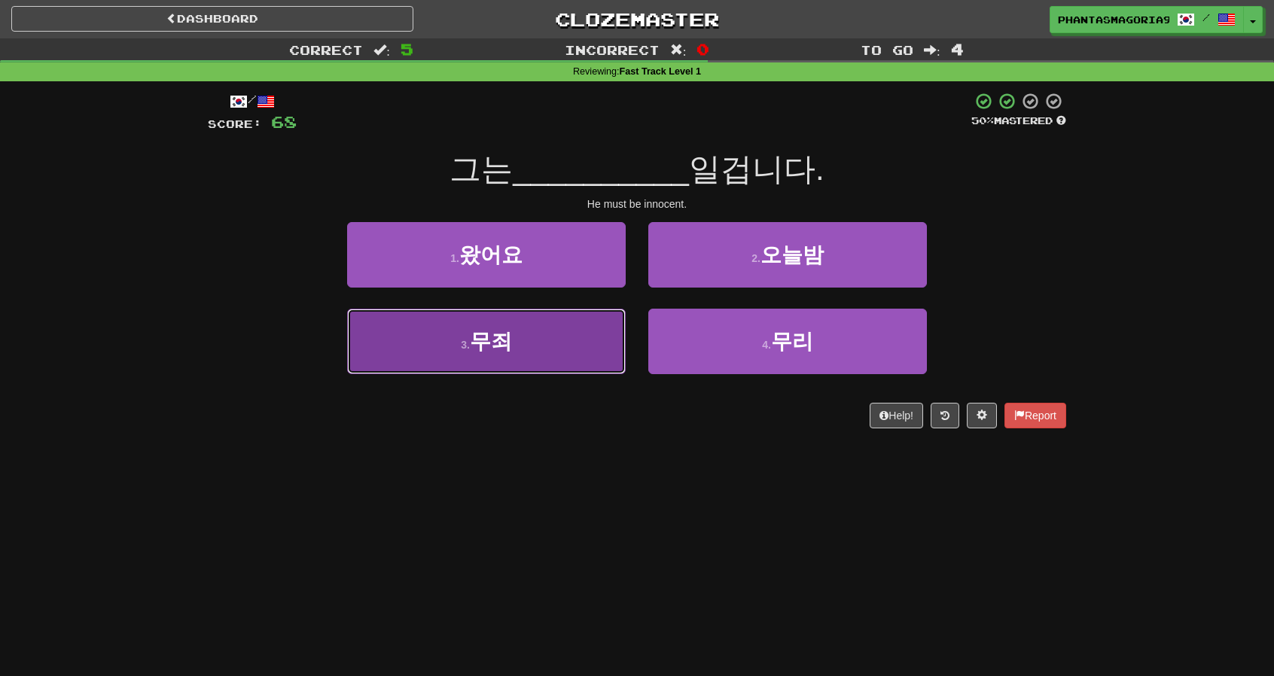
click at [574, 326] on button "3 . 무죄" at bounding box center [486, 341] width 279 height 65
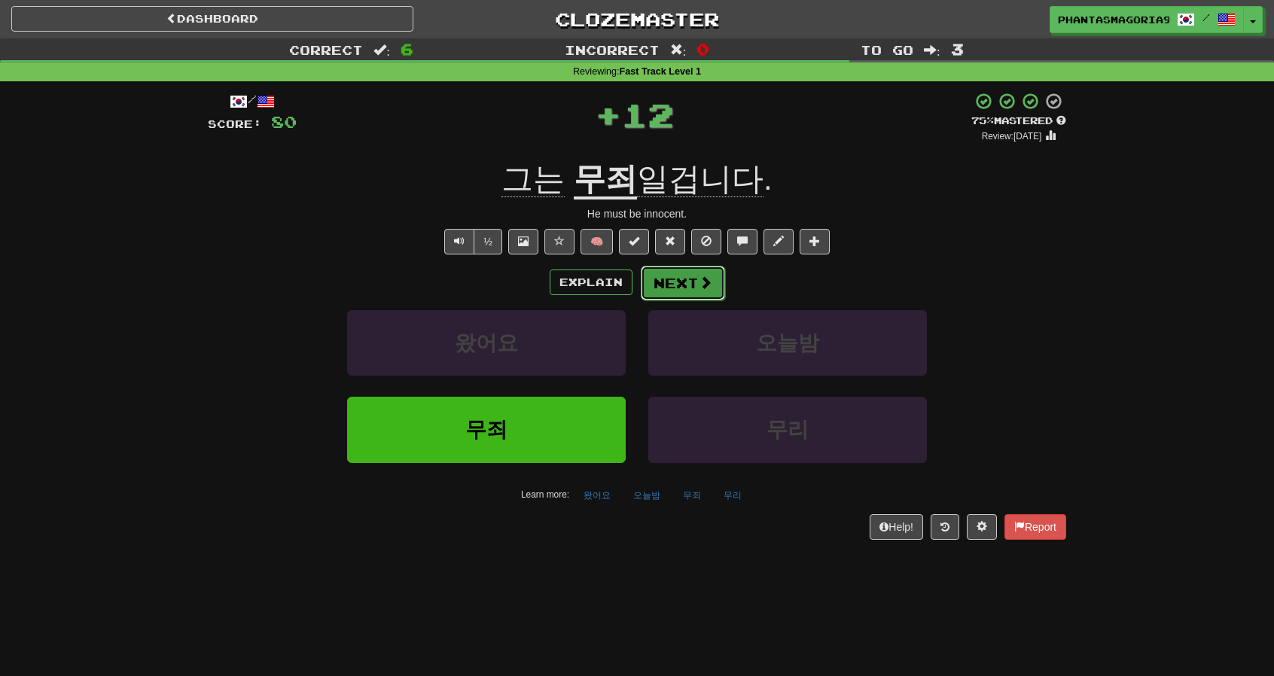
click at [641, 284] on button "Next" at bounding box center [683, 283] width 84 height 35
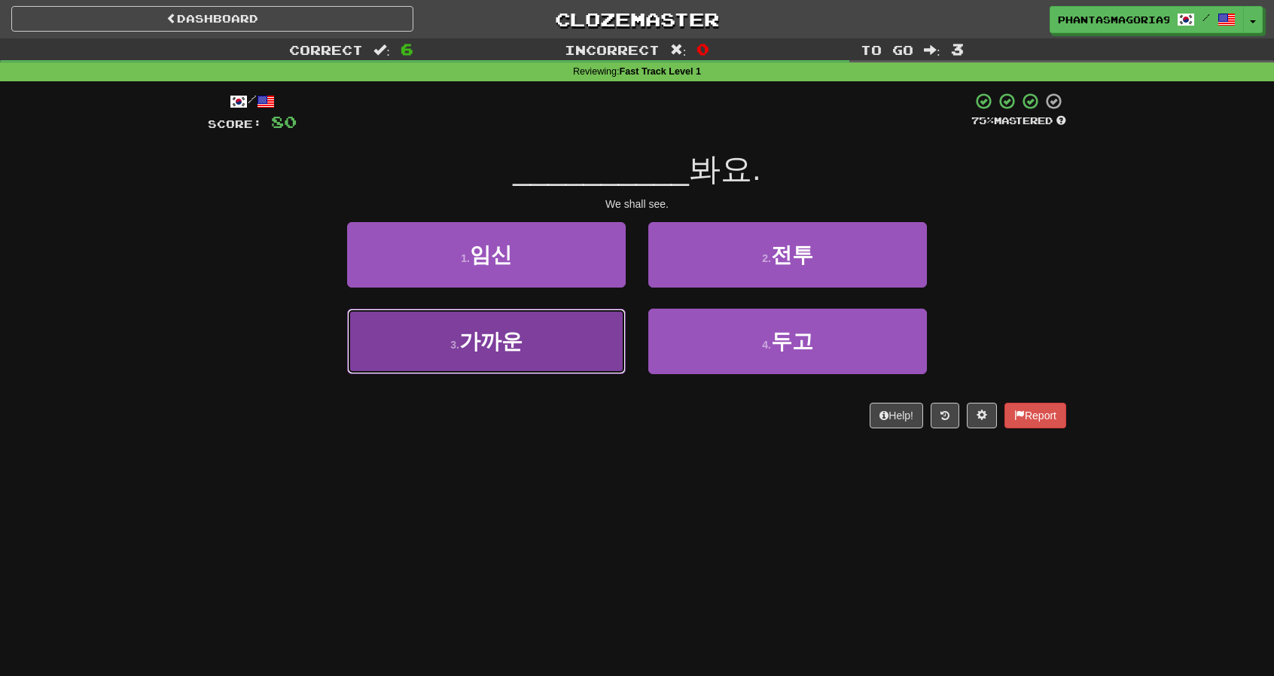
click at [579, 327] on button "3 . 가까운" at bounding box center [486, 341] width 279 height 65
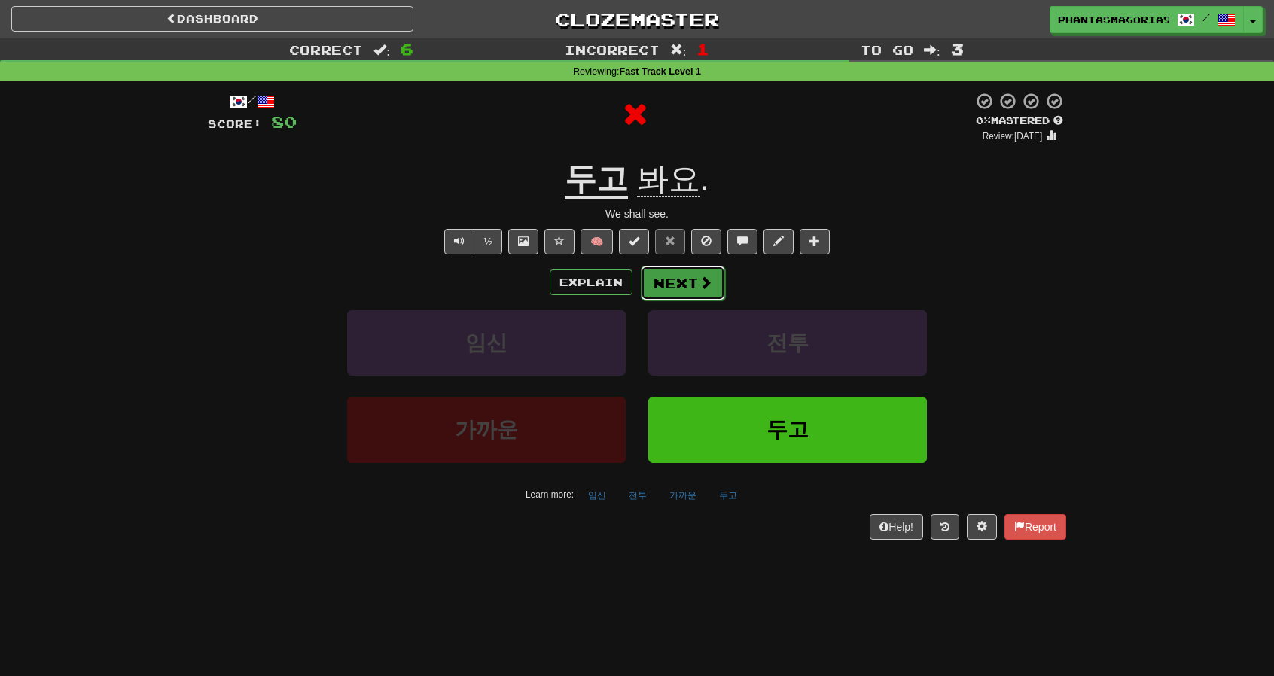
click at [665, 279] on button "Next" at bounding box center [683, 283] width 84 height 35
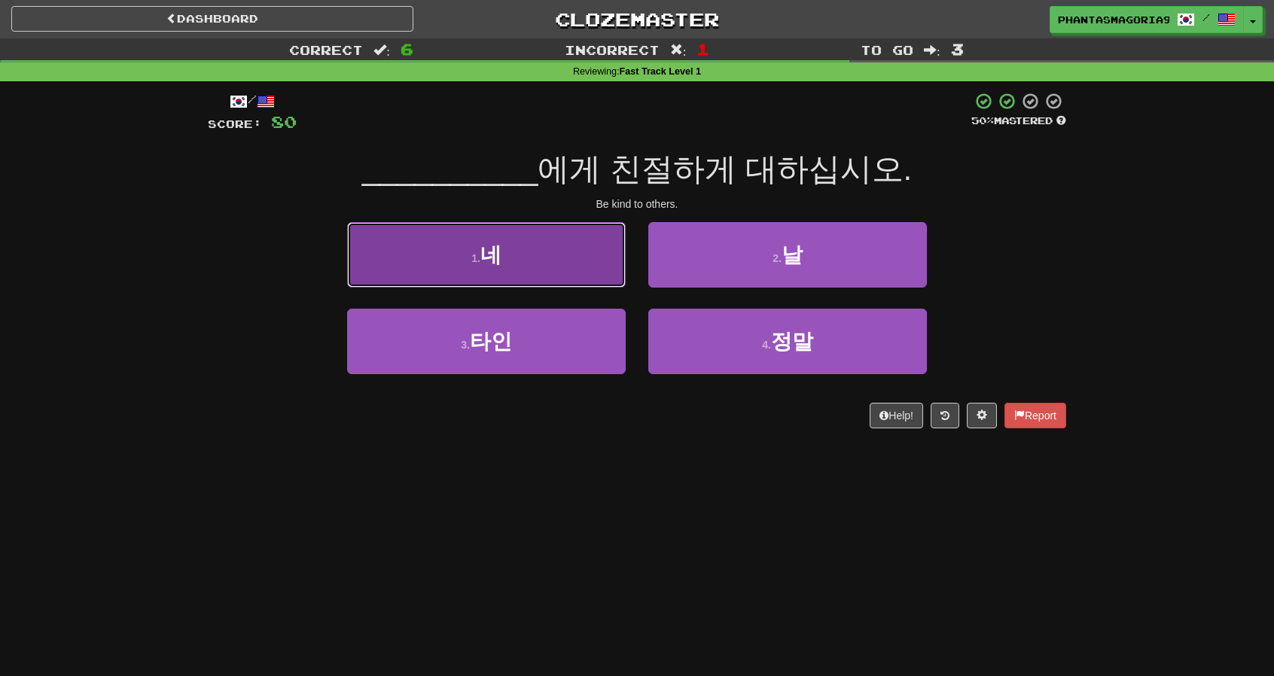
click at [559, 272] on button "1 . 네" at bounding box center [486, 254] width 279 height 65
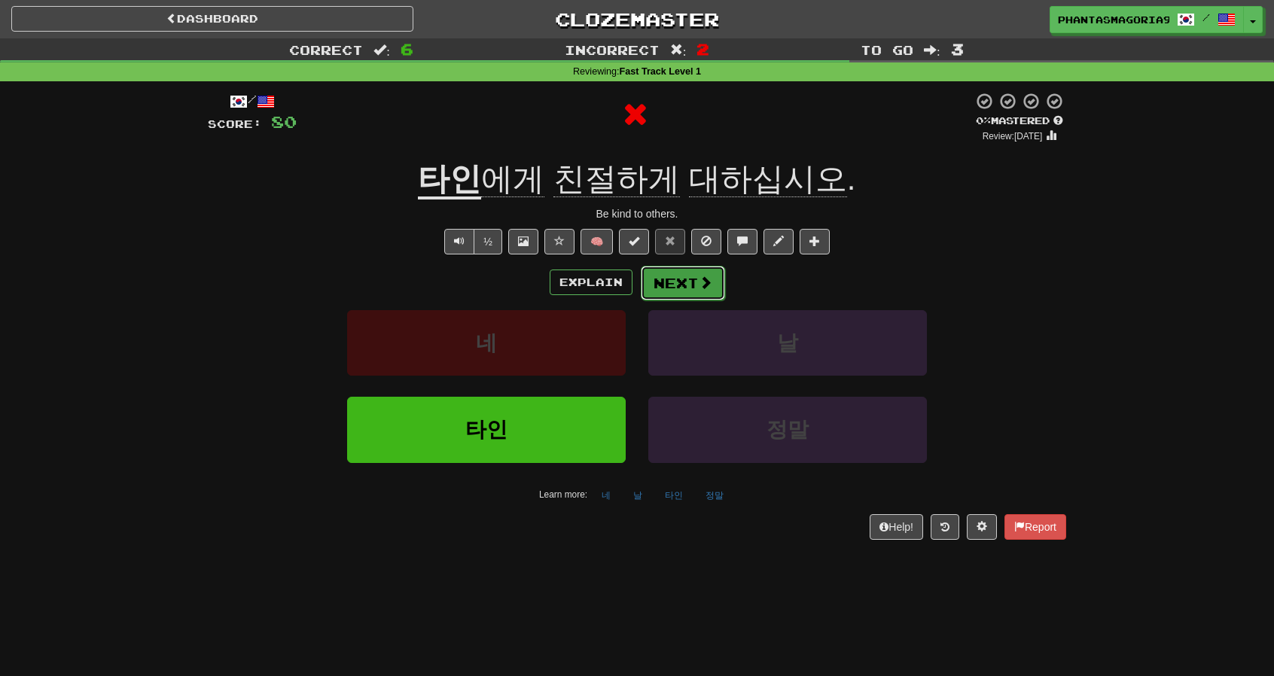
click at [683, 279] on button "Next" at bounding box center [683, 283] width 84 height 35
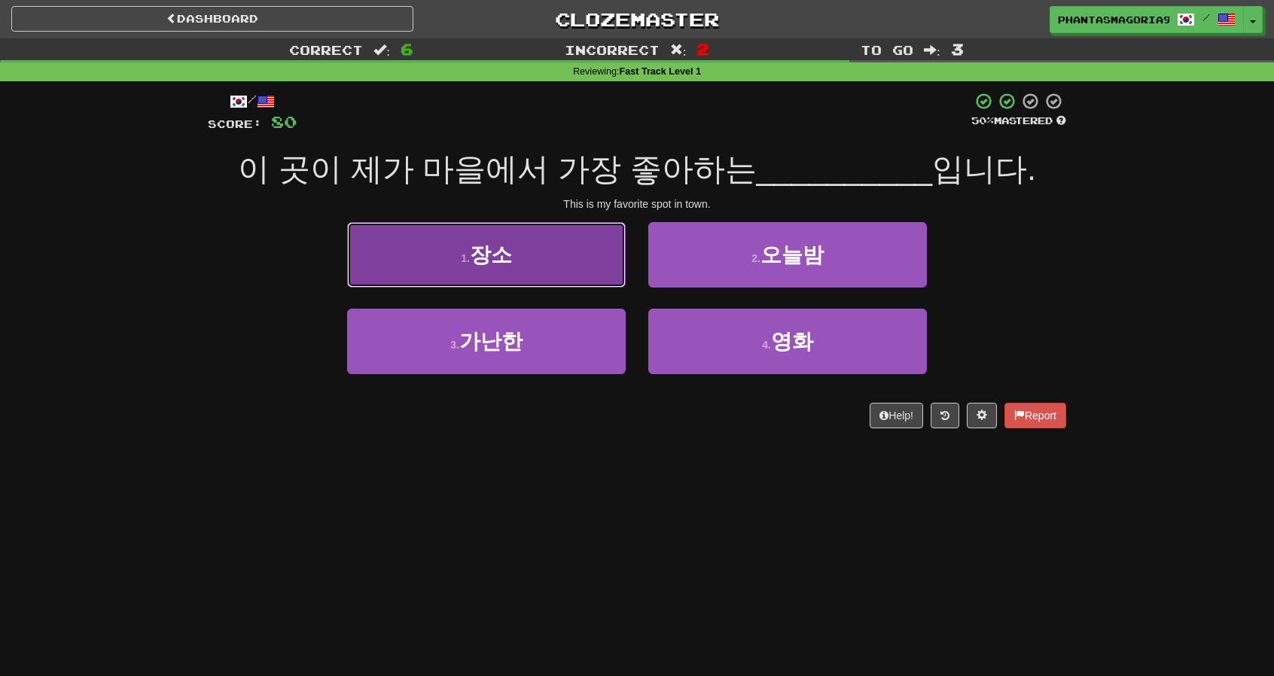
click at [568, 272] on button "1 . 장소" at bounding box center [486, 254] width 279 height 65
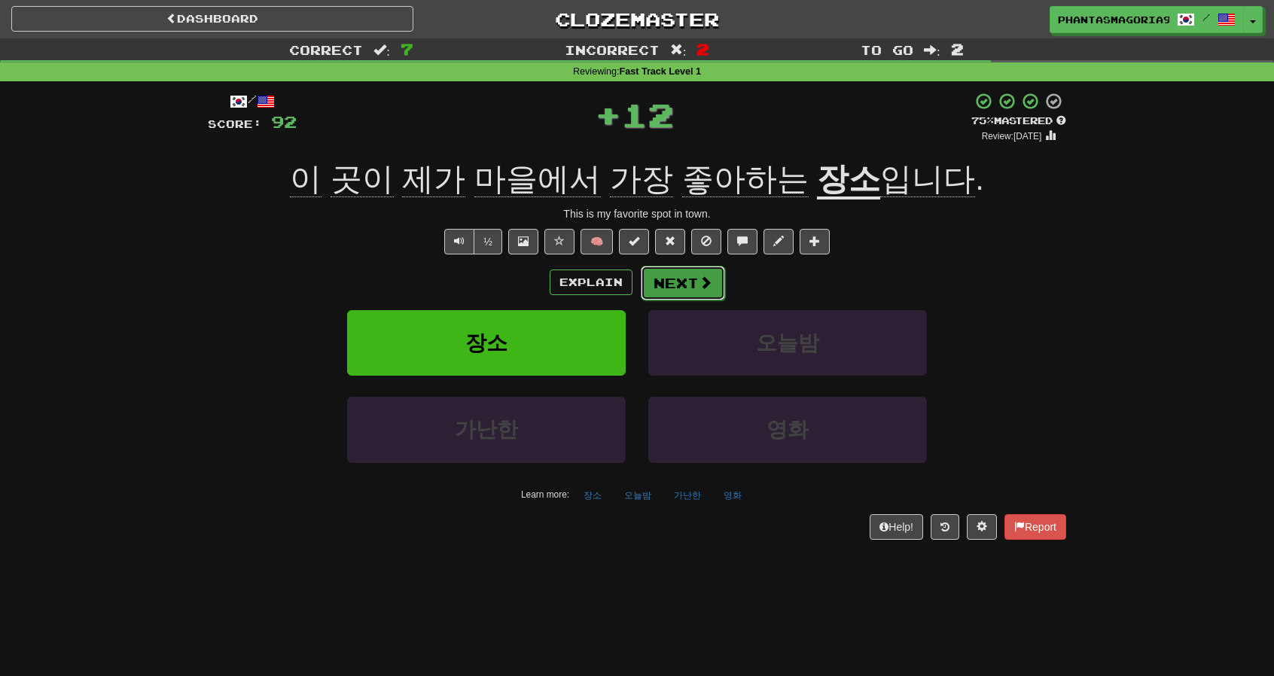
click at [684, 284] on button "Next" at bounding box center [683, 283] width 84 height 35
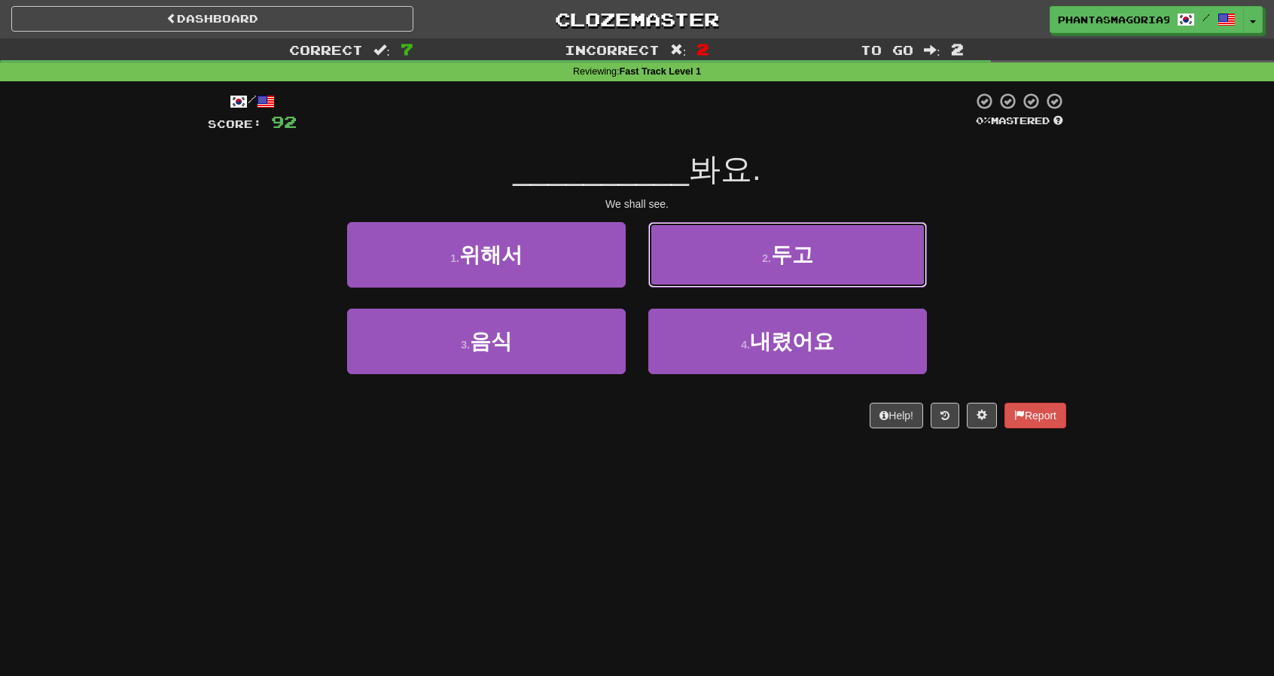
click at [699, 263] on button "2 . 두고" at bounding box center [787, 254] width 279 height 65
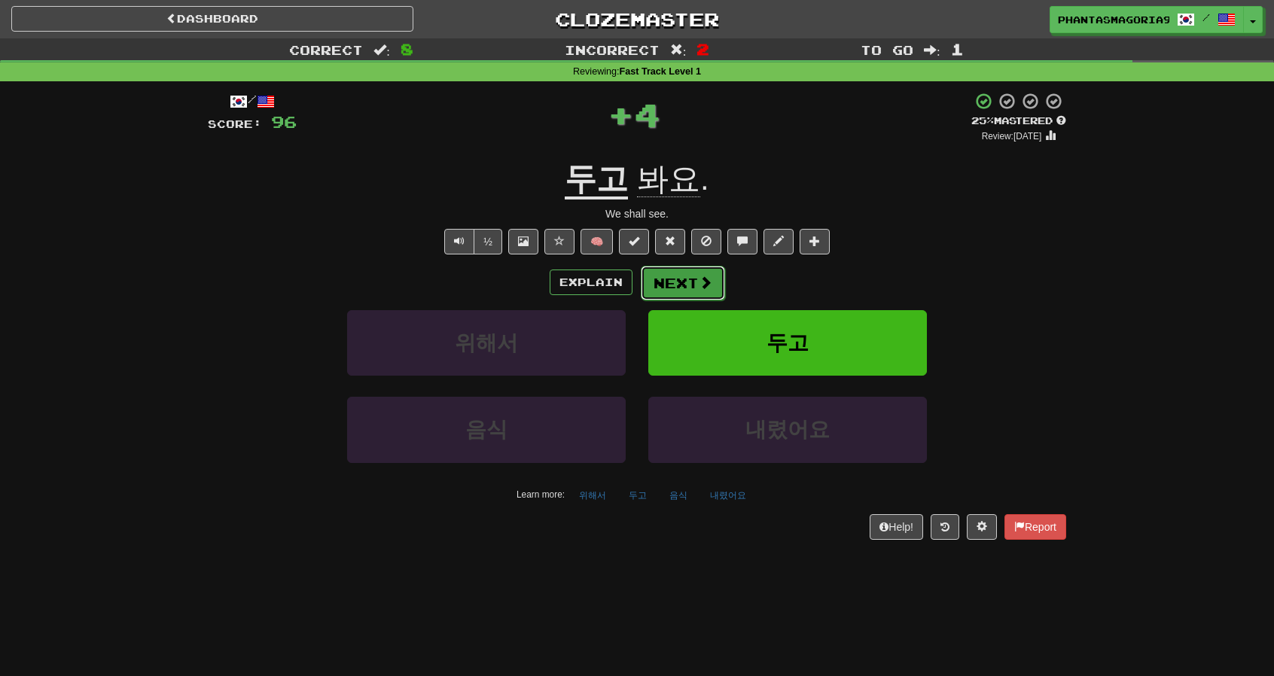
click at [671, 281] on button "Next" at bounding box center [683, 283] width 84 height 35
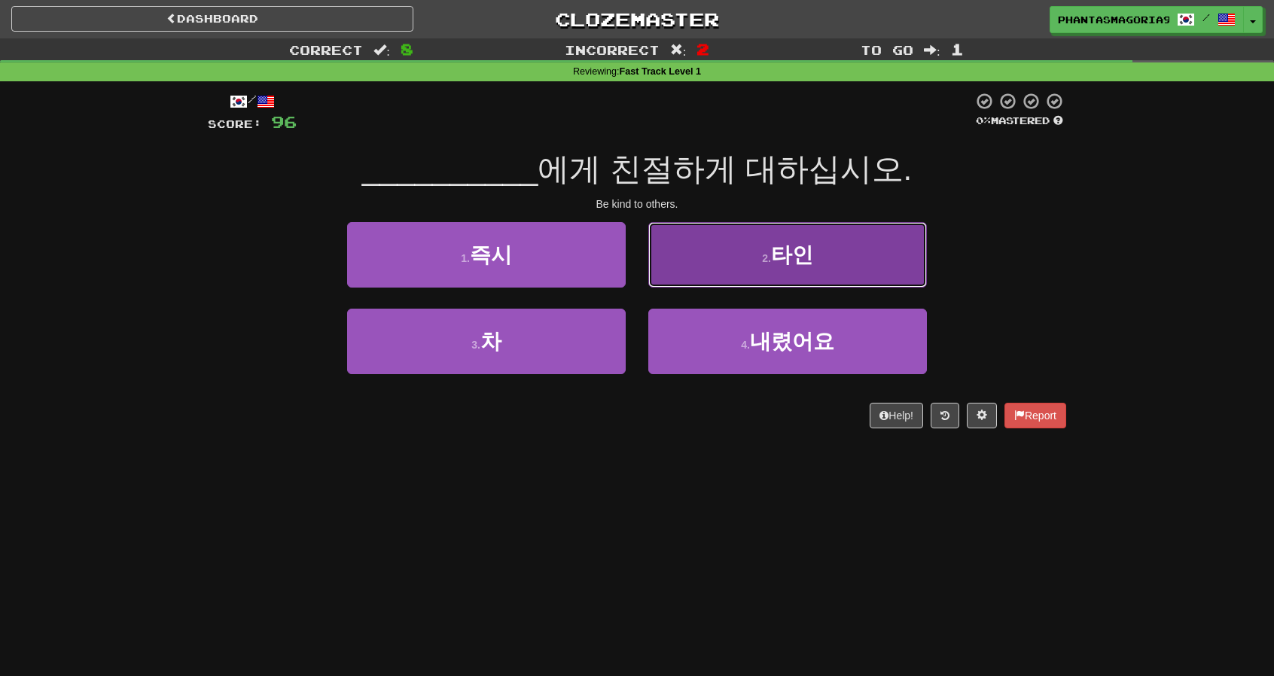
click at [721, 270] on button "2 . 타인" at bounding box center [787, 254] width 279 height 65
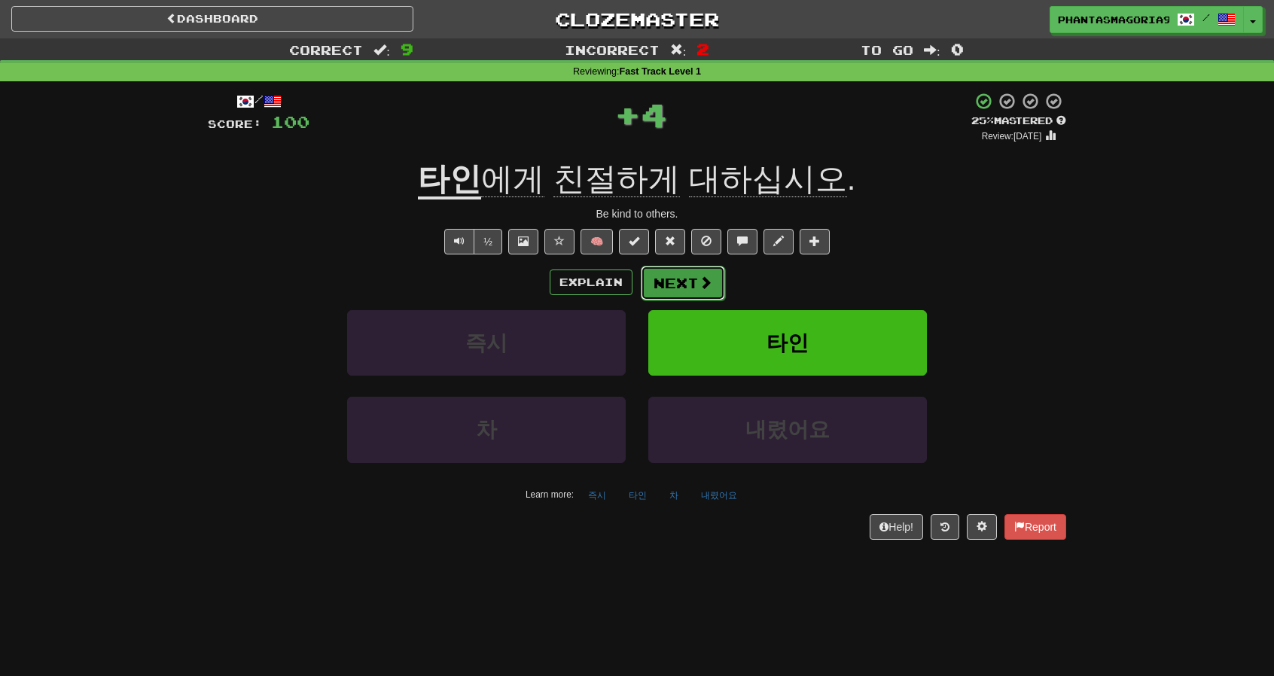
click at [682, 290] on button "Next" at bounding box center [683, 283] width 84 height 35
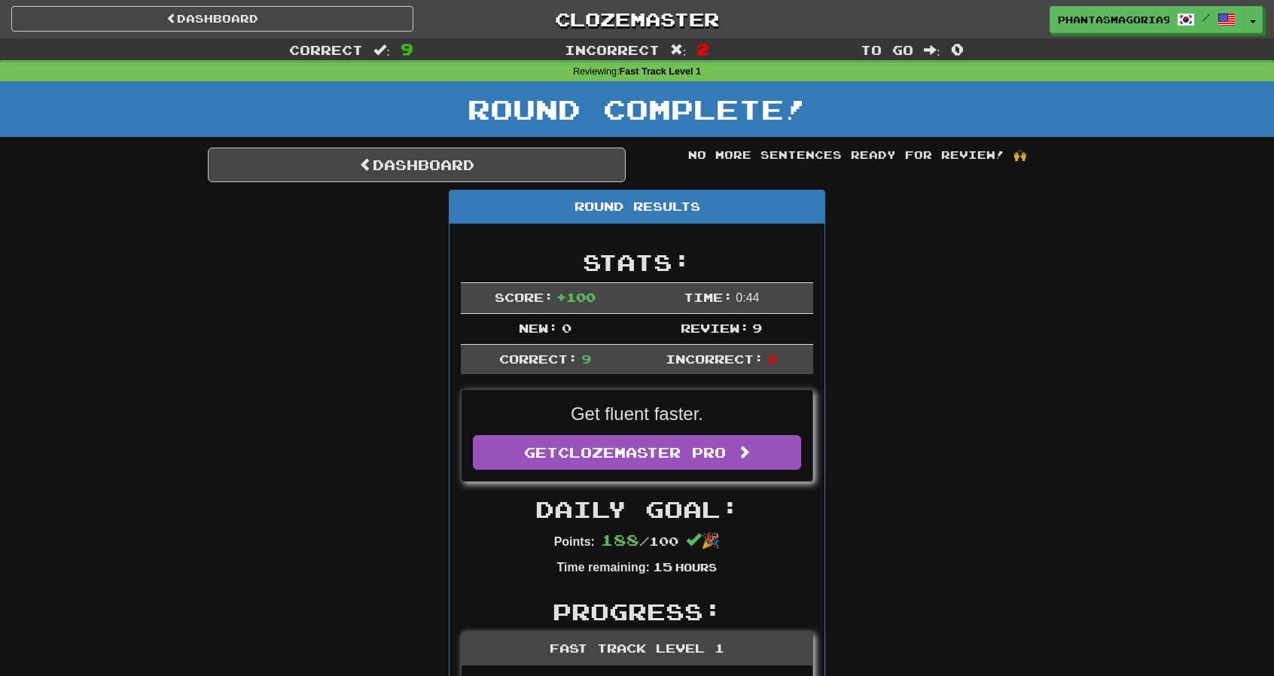
click at [370, 32] on div "Dashboard Clozemaster Phantasmagoria92 / Toggle Dropdown Dashboard Leaderboard …" at bounding box center [636, 19] width 1251 height 38
click at [377, 26] on link "Dashboard" at bounding box center [212, 19] width 402 height 26
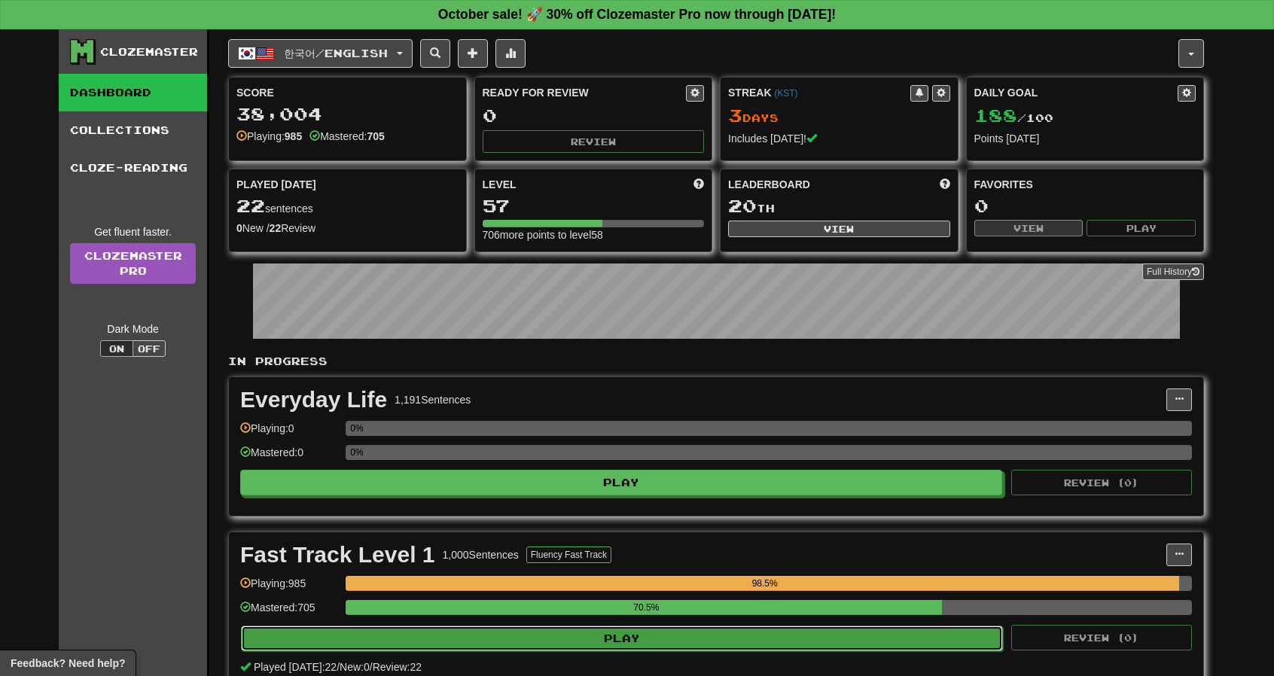
click at [507, 634] on button "Play" at bounding box center [622, 639] width 762 height 26
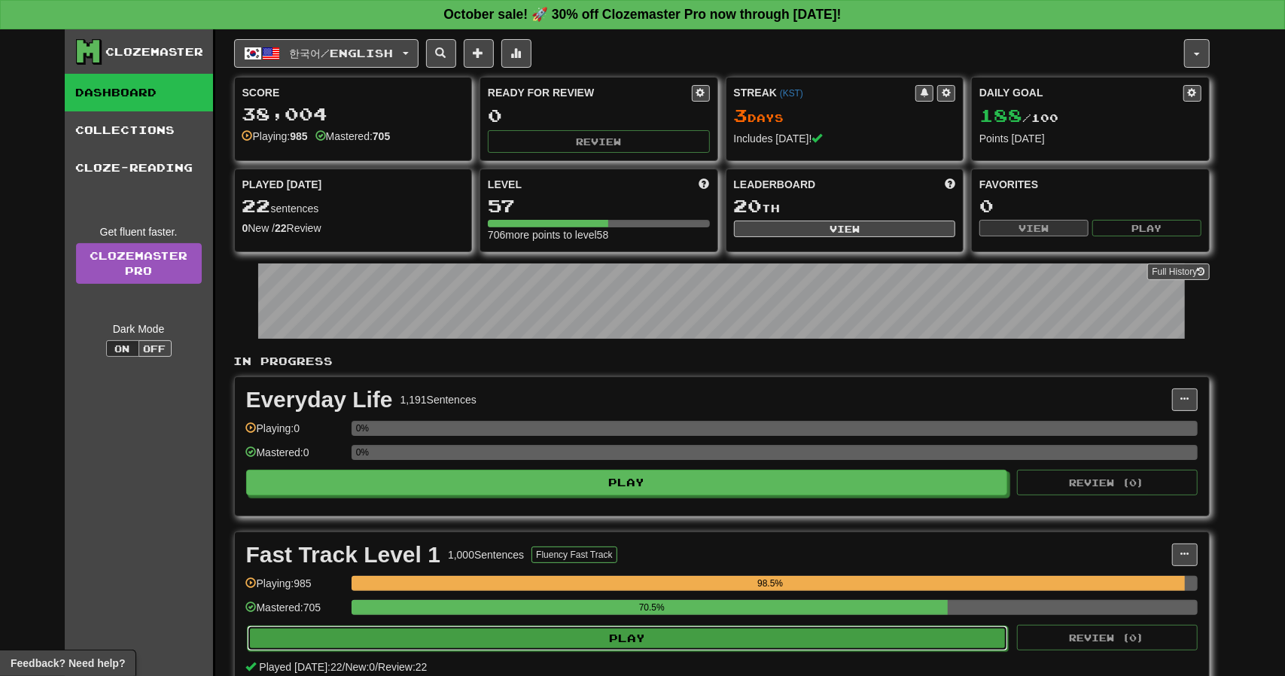
select select "**"
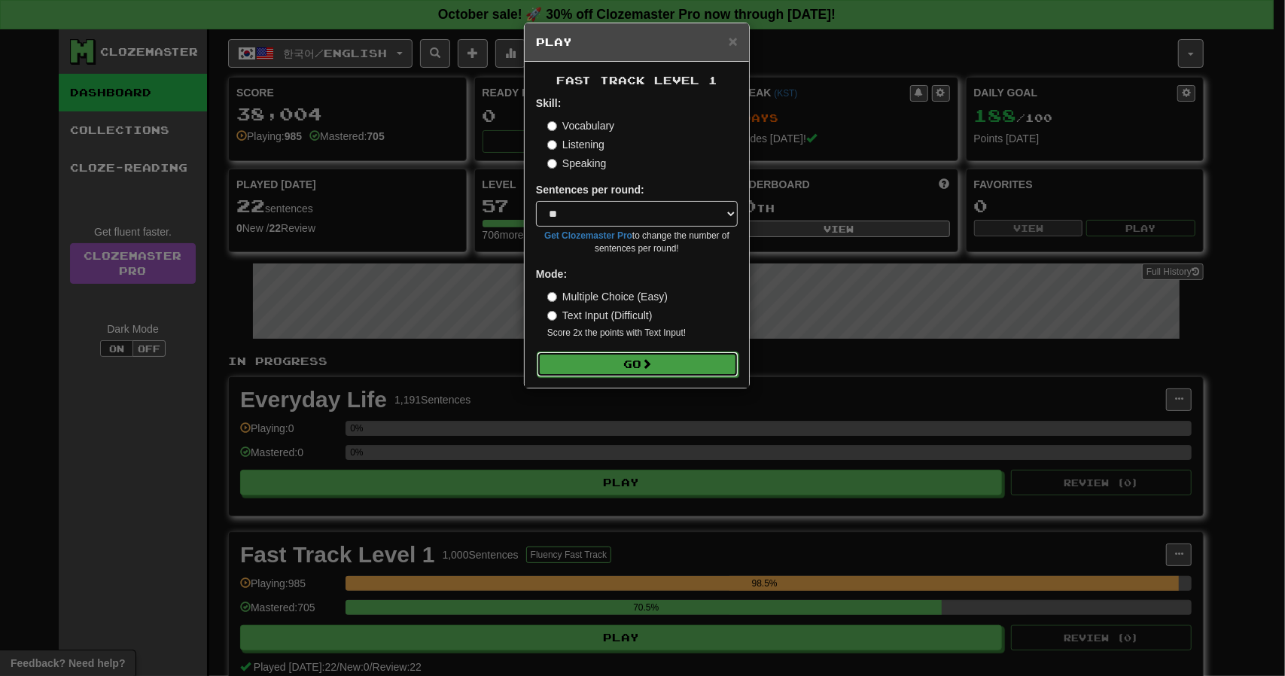
click at [612, 352] on button "Go" at bounding box center [638, 365] width 202 height 26
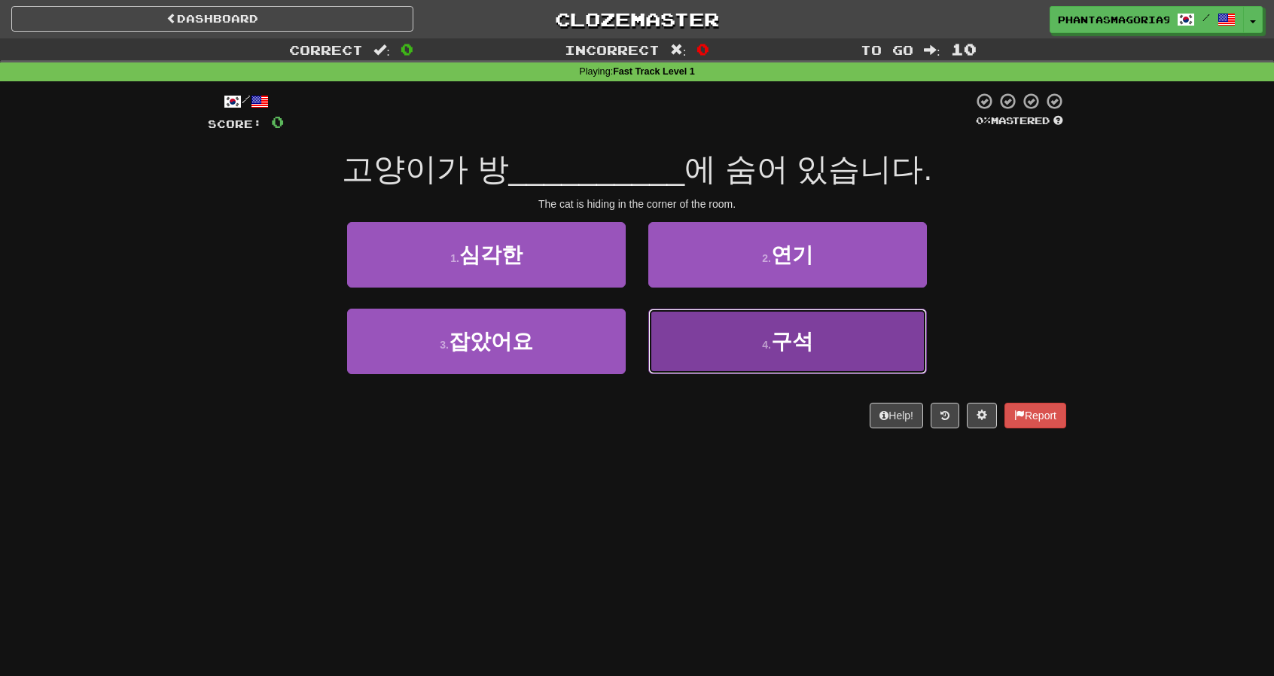
click at [715, 338] on button "4 . 구석" at bounding box center [787, 341] width 279 height 65
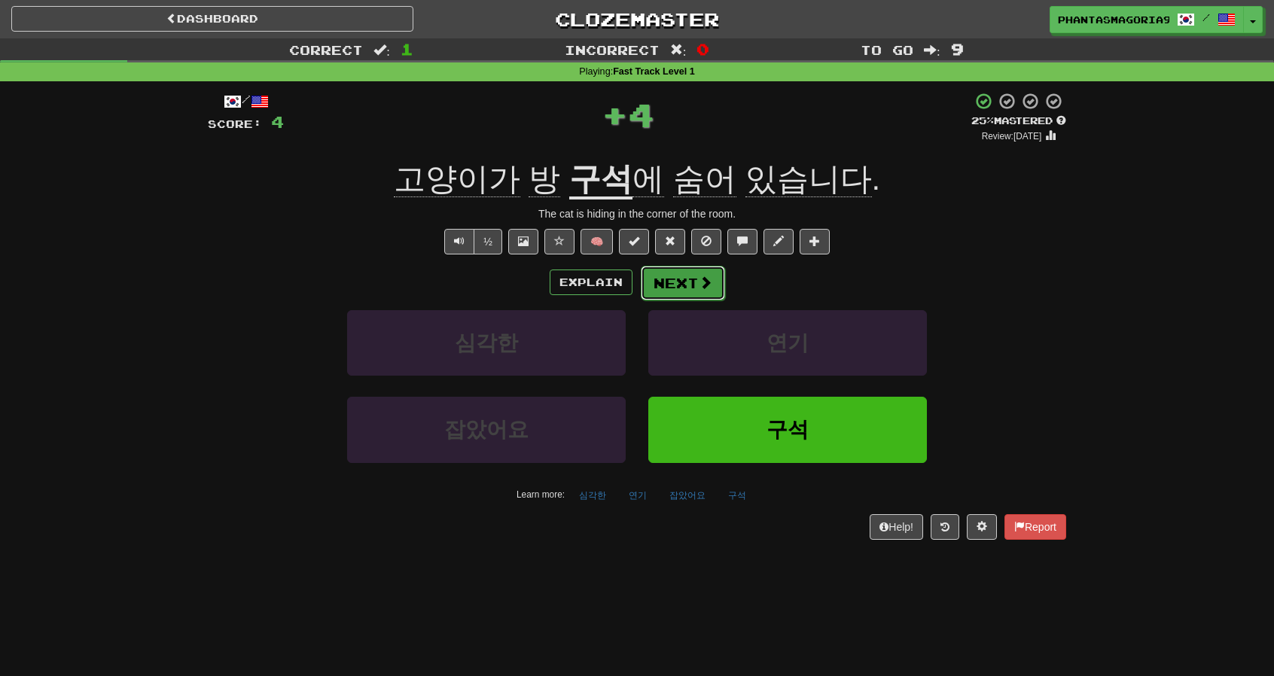
click at [677, 284] on button "Next" at bounding box center [683, 283] width 84 height 35
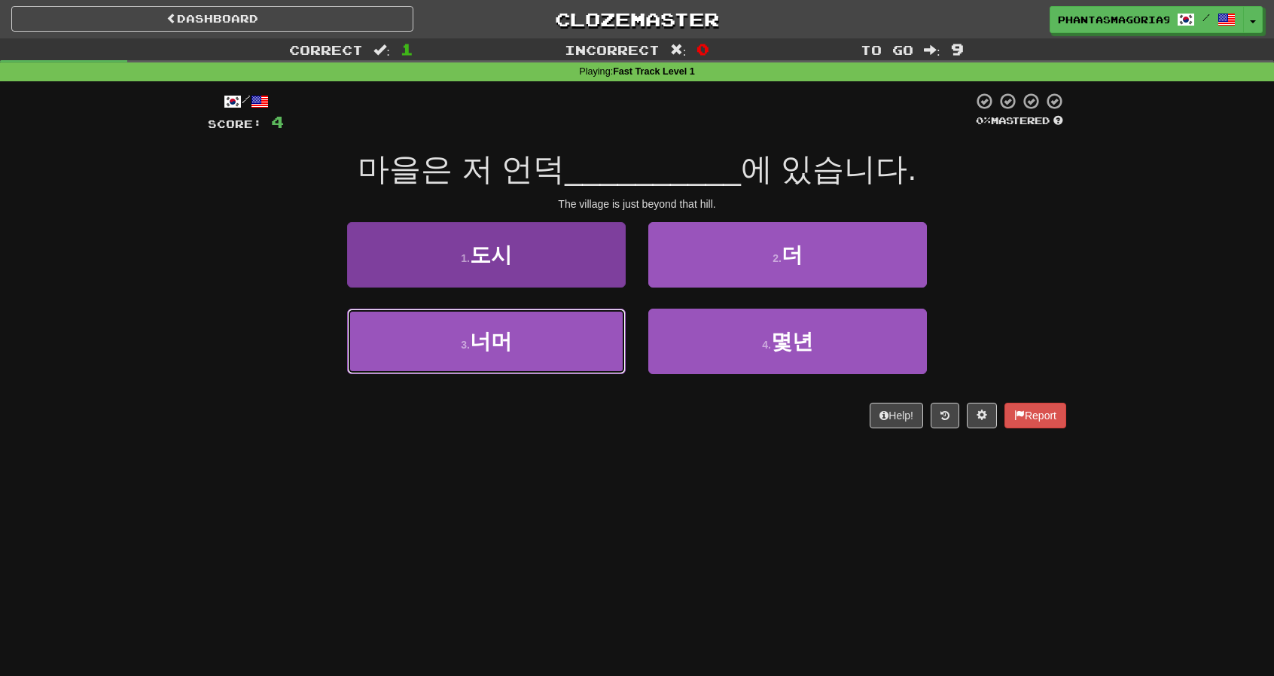
click at [593, 324] on button "3 . 너머" at bounding box center [486, 341] width 279 height 65
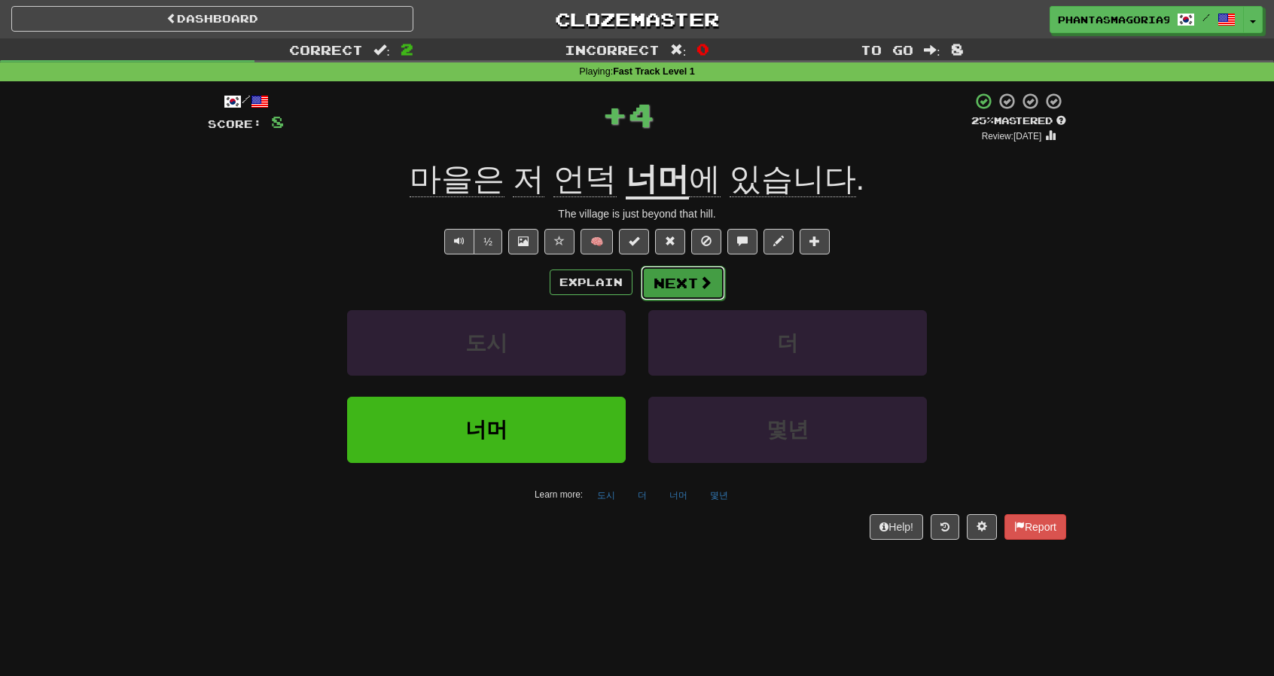
click at [661, 285] on button "Next" at bounding box center [683, 283] width 84 height 35
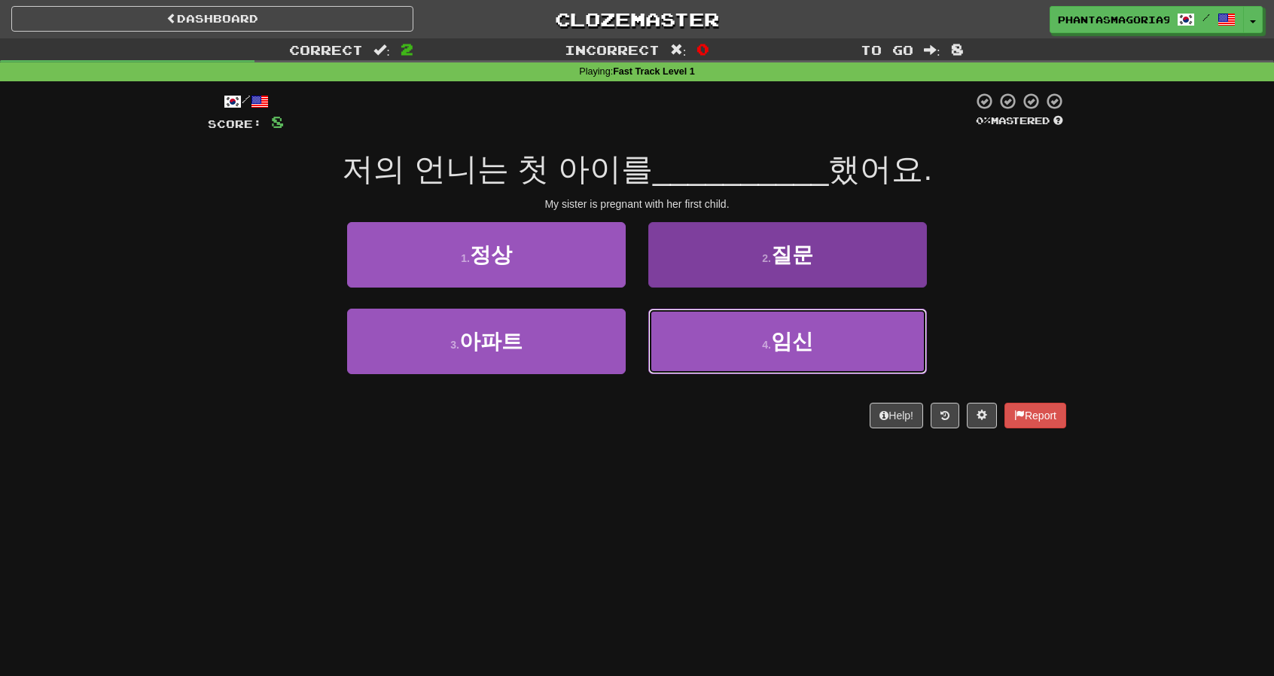
click at [658, 314] on button "4 . 임신" at bounding box center [787, 341] width 279 height 65
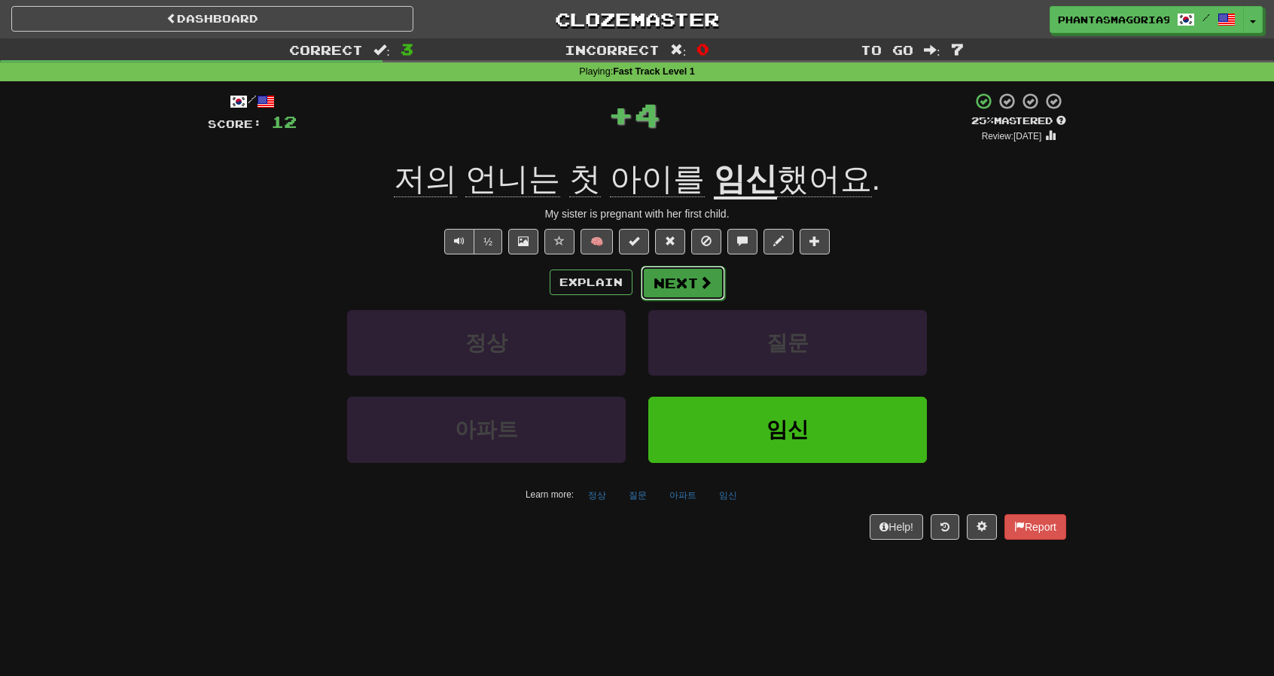
click at [653, 267] on button "Next" at bounding box center [683, 283] width 84 height 35
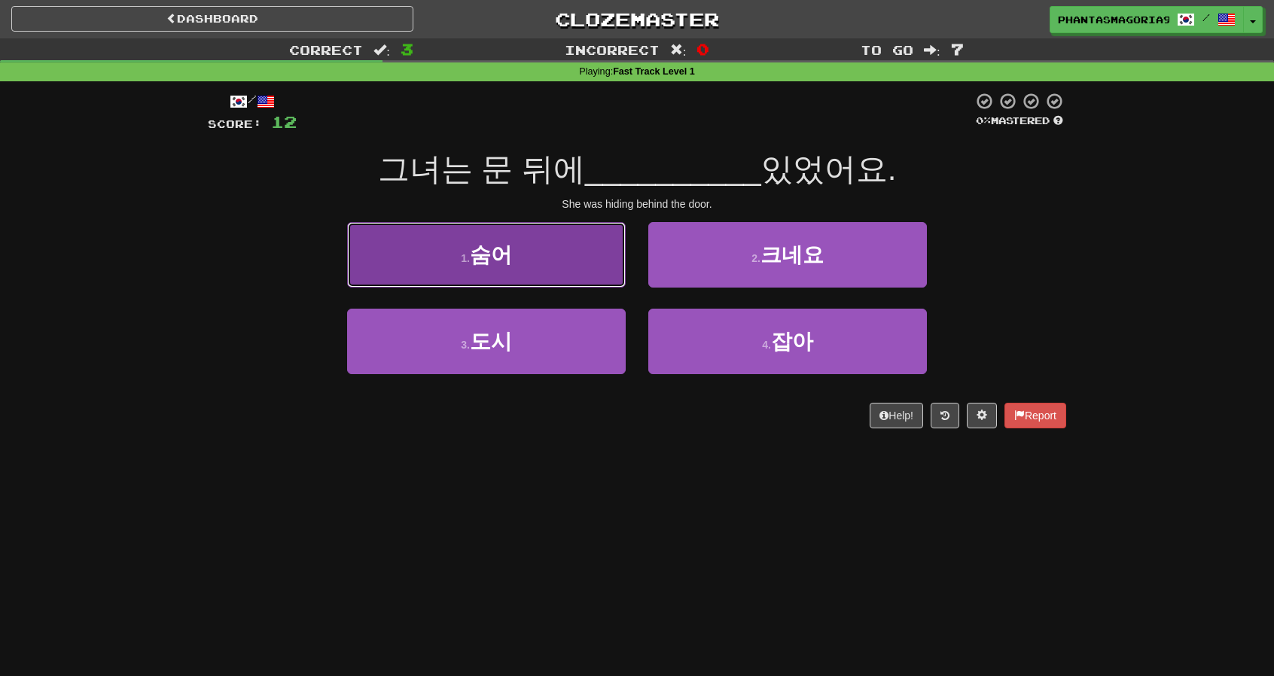
click at [617, 279] on button "1 . 숨어" at bounding box center [486, 254] width 279 height 65
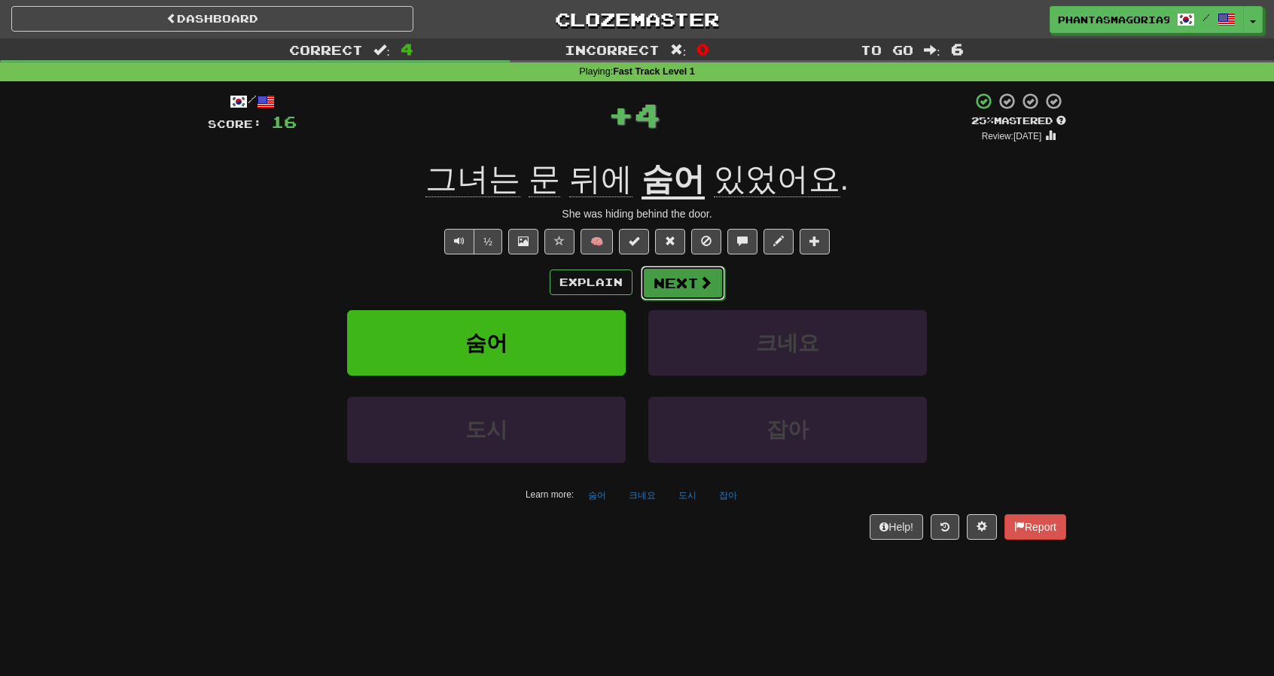
click at [671, 280] on button "Next" at bounding box center [683, 283] width 84 height 35
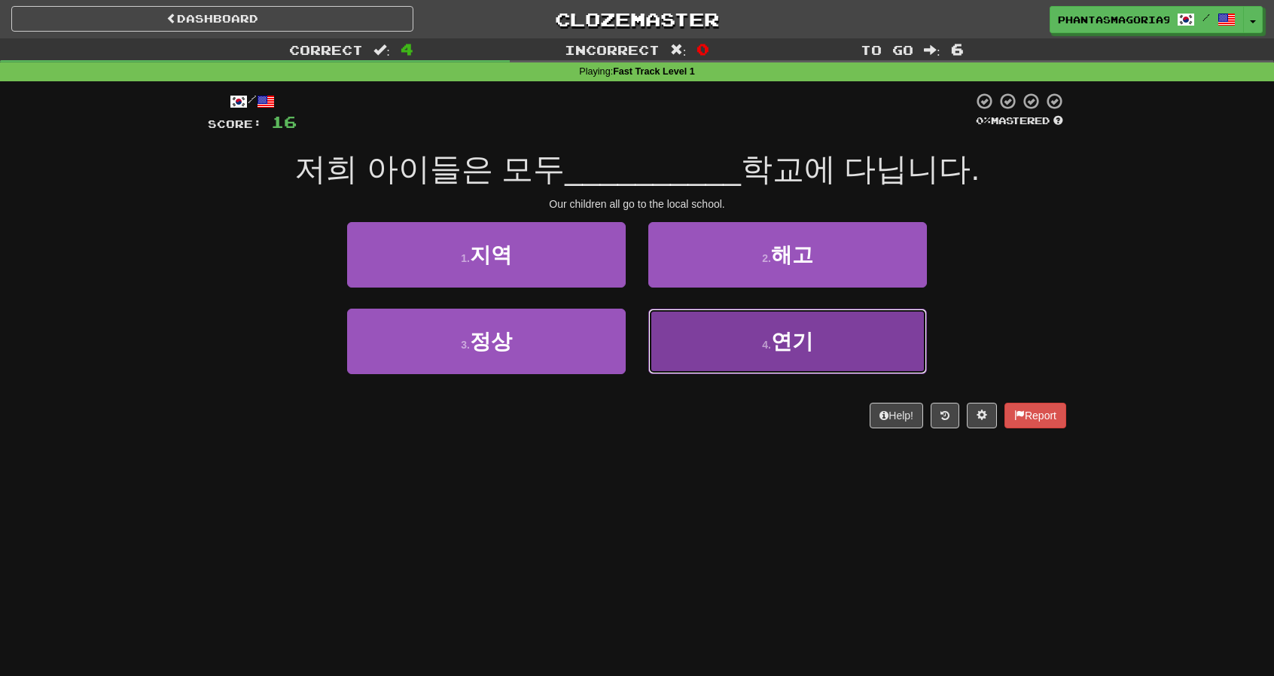
click at [673, 312] on button "4 . 연기" at bounding box center [787, 341] width 279 height 65
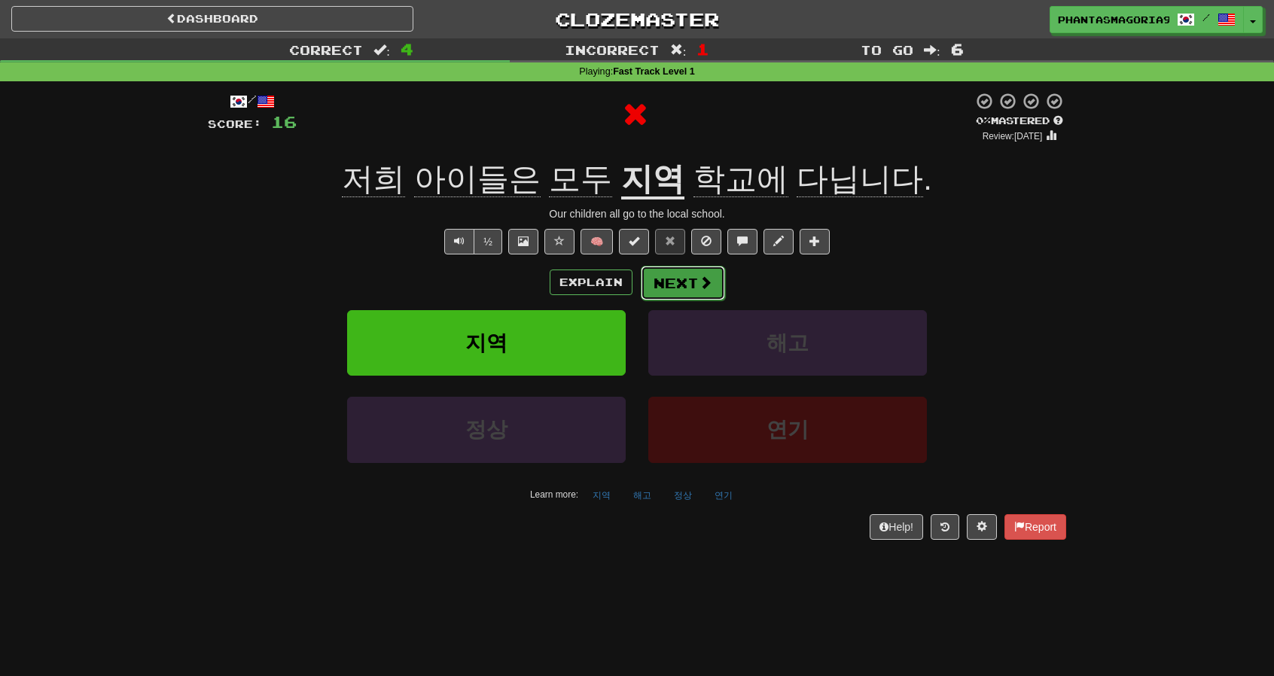
click at [662, 275] on button "Next" at bounding box center [683, 283] width 84 height 35
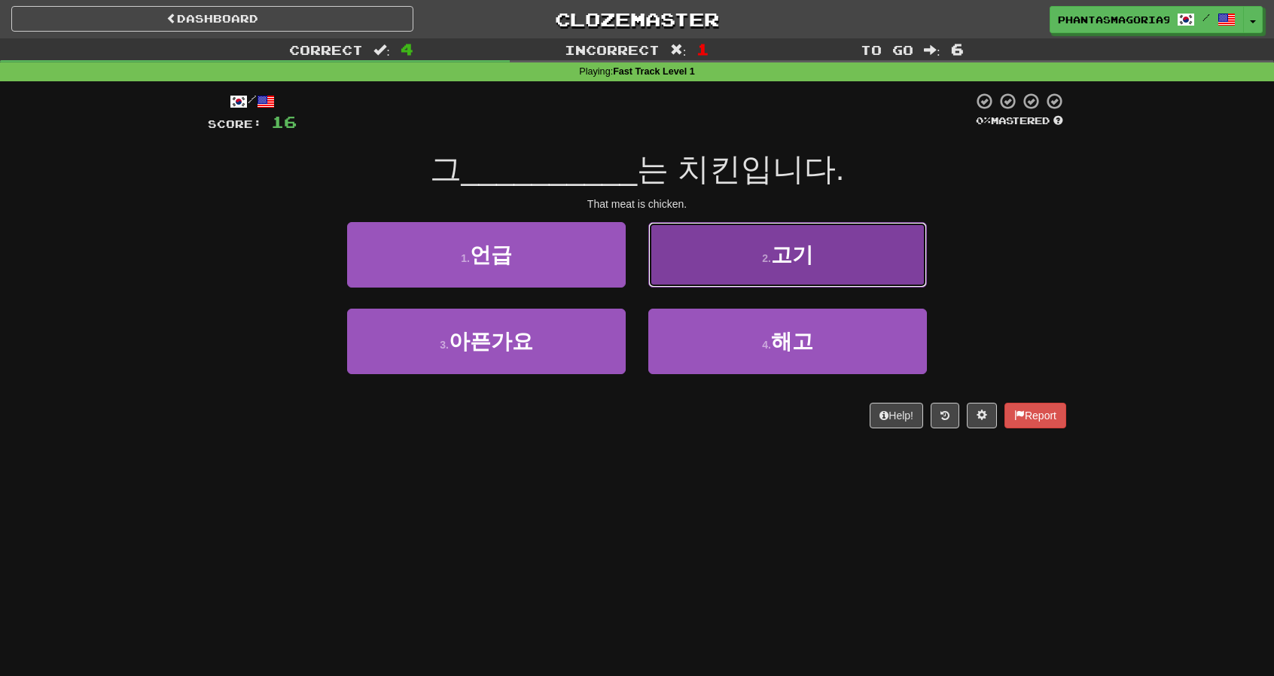
click at [676, 267] on button "2 . 고기" at bounding box center [787, 254] width 279 height 65
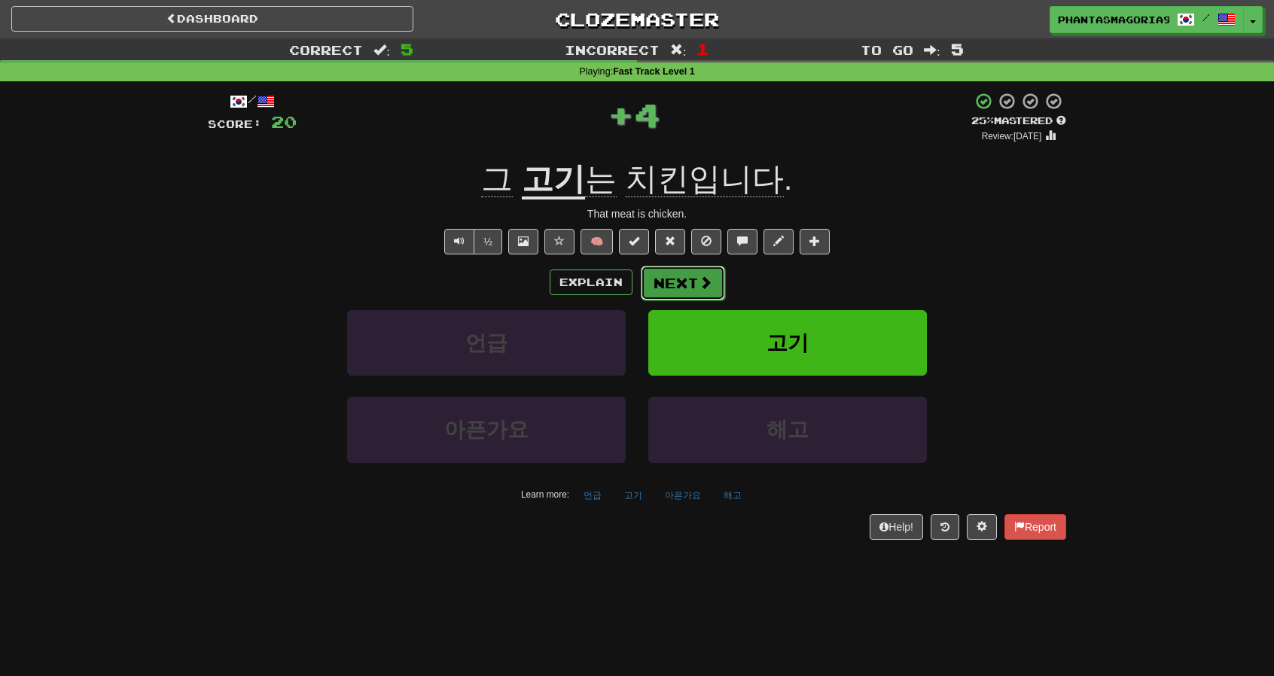
click at [664, 275] on button "Next" at bounding box center [683, 283] width 84 height 35
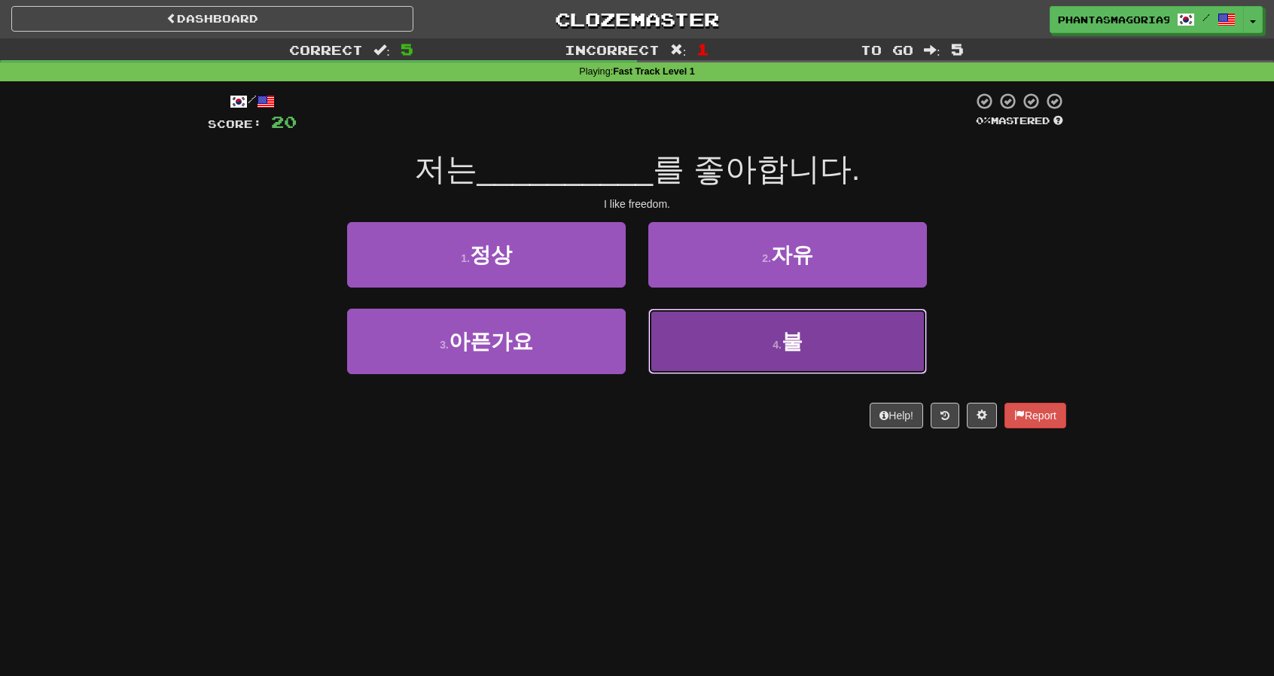
click at [709, 359] on button "4 . 불" at bounding box center [787, 341] width 279 height 65
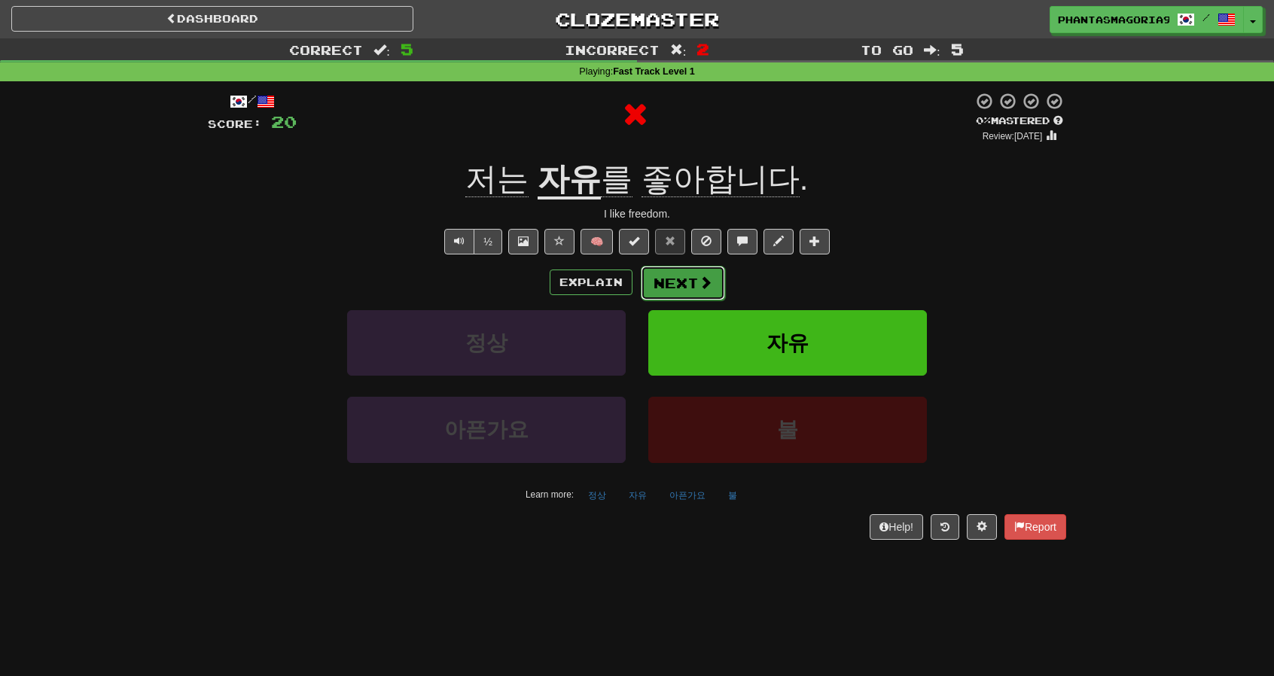
click at [680, 287] on button "Next" at bounding box center [683, 283] width 84 height 35
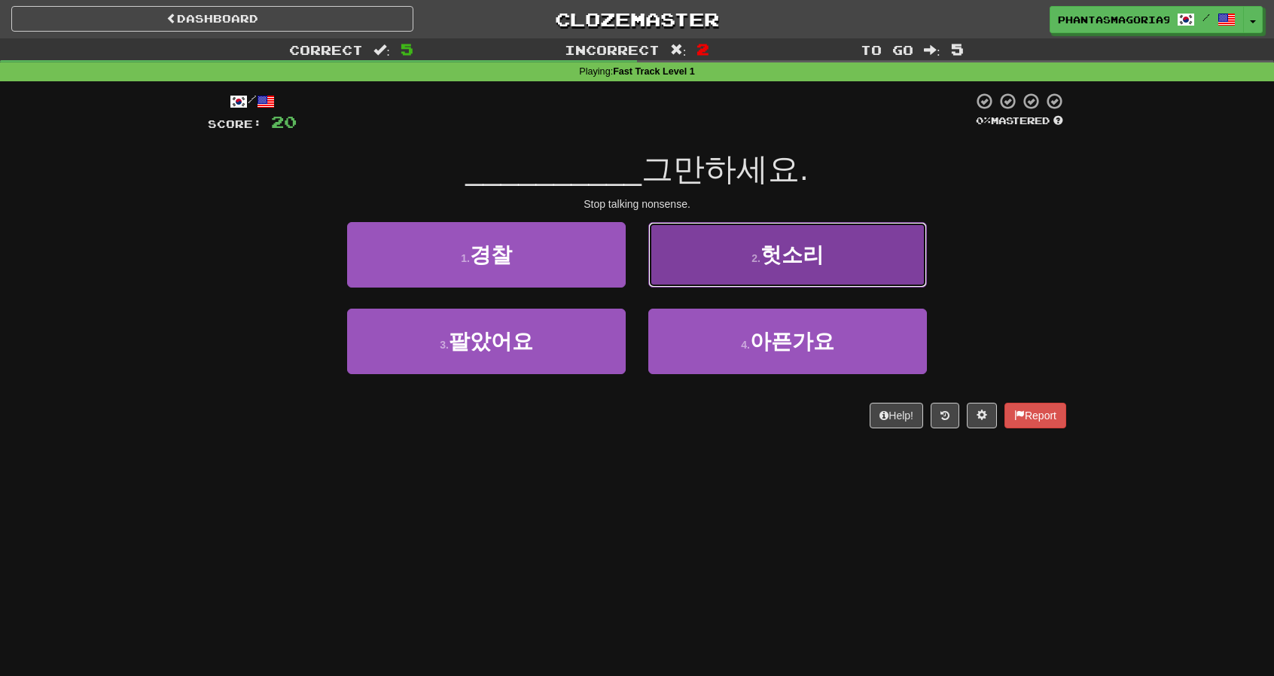
click at [677, 267] on button "2 . 헛소리" at bounding box center [787, 254] width 279 height 65
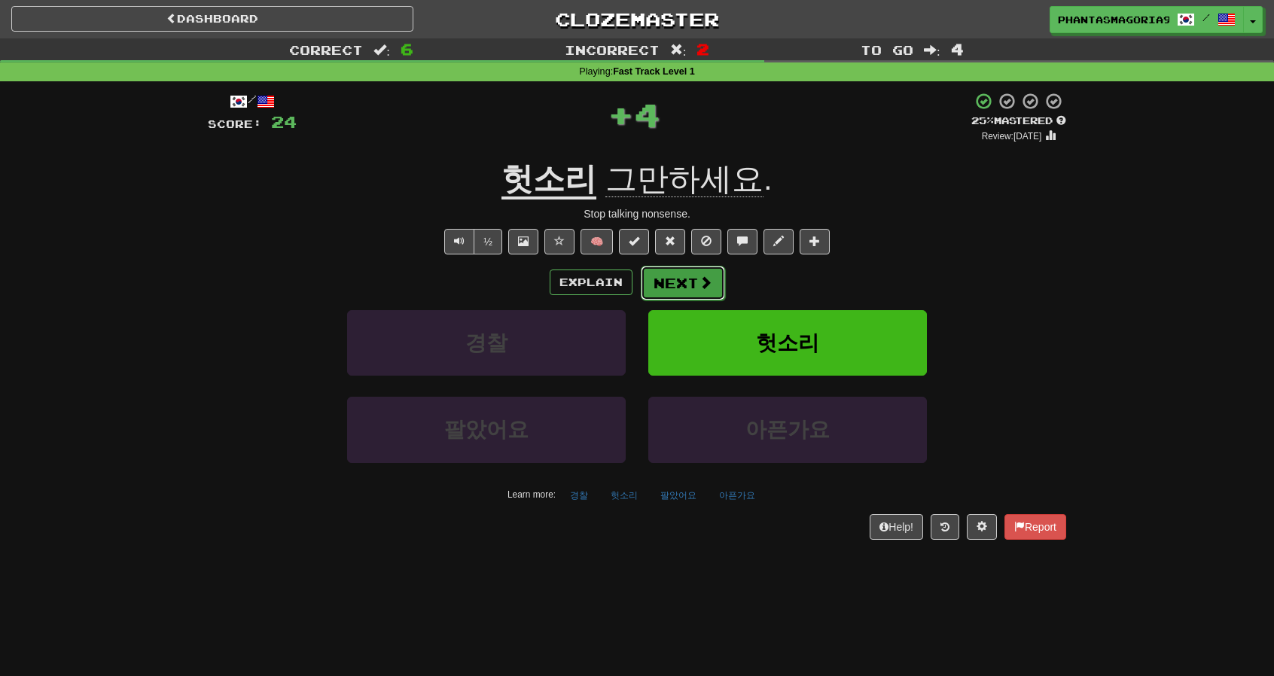
click at [657, 279] on button "Next" at bounding box center [683, 283] width 84 height 35
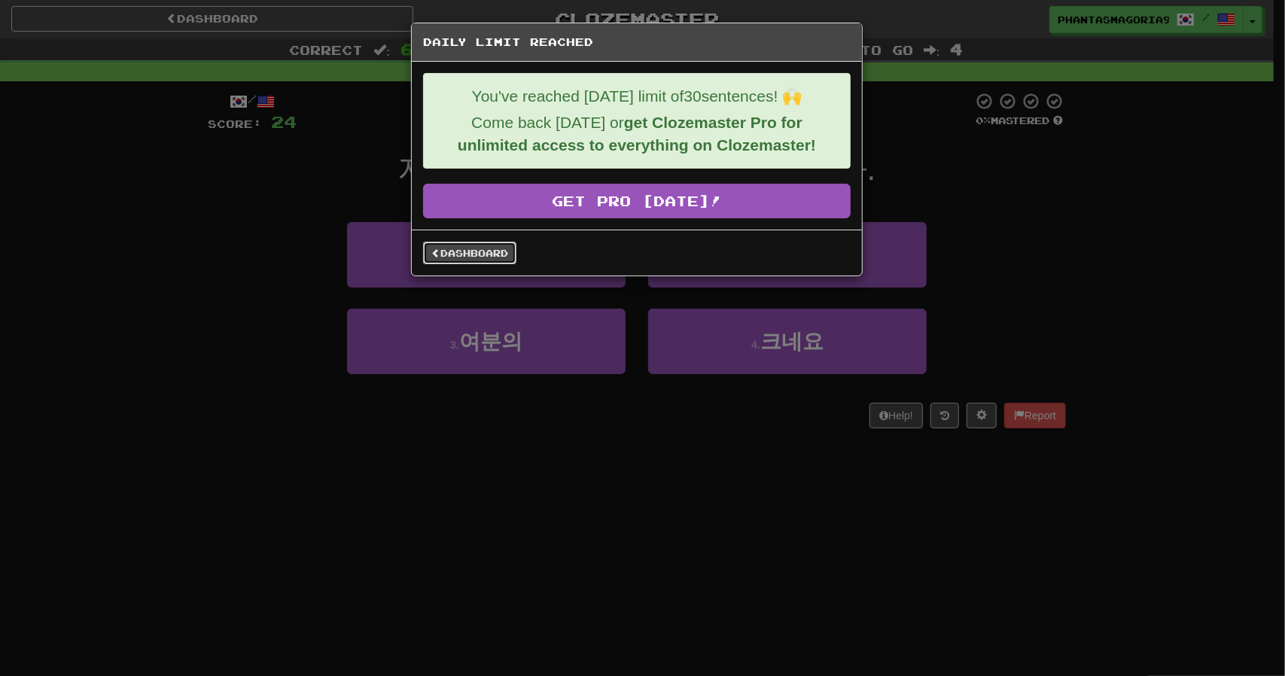
click at [495, 259] on link "Dashboard" at bounding box center [469, 253] width 93 height 23
